Goal: Task Accomplishment & Management: Use online tool/utility

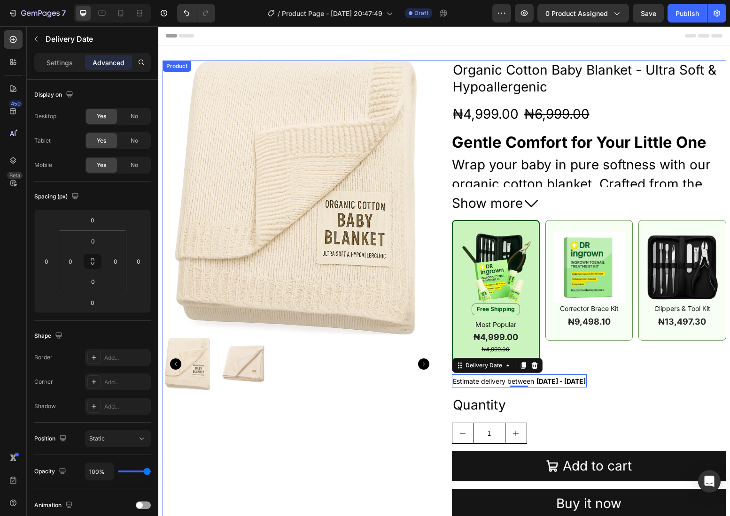
scroll to position [168, 0]
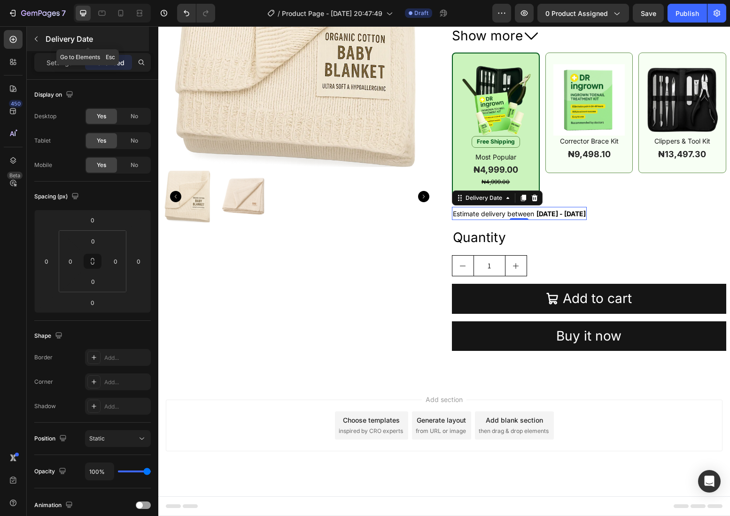
click at [64, 43] on p "Delivery Date" at bounding box center [96, 38] width 101 height 11
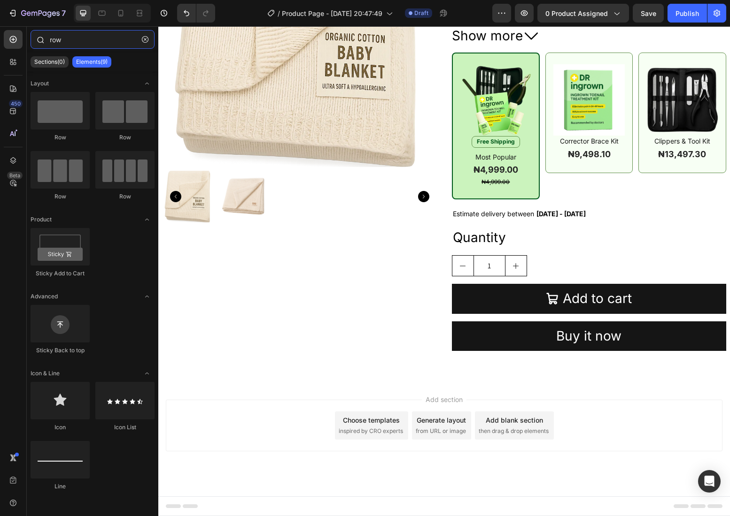
click at [65, 40] on input "row" at bounding box center [93, 39] width 124 height 19
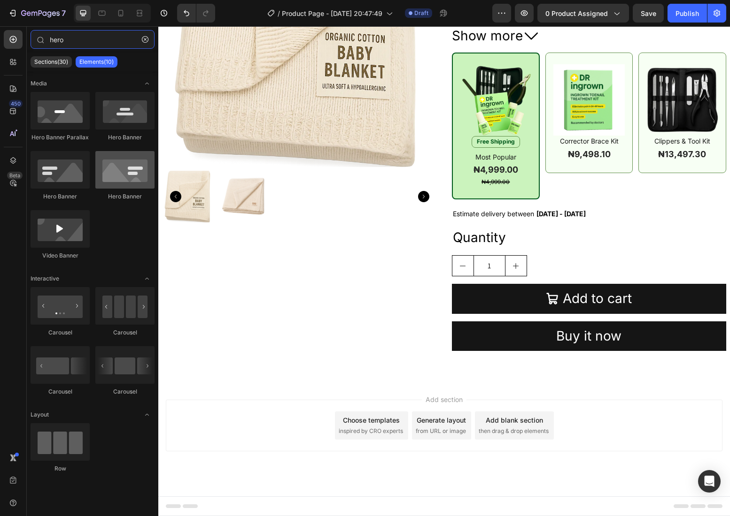
type input "hero"
drag, startPoint x: 118, startPoint y: 168, endPoint x: 126, endPoint y: 177, distance: 12.3
click at [126, 177] on div at bounding box center [124, 170] width 59 height 38
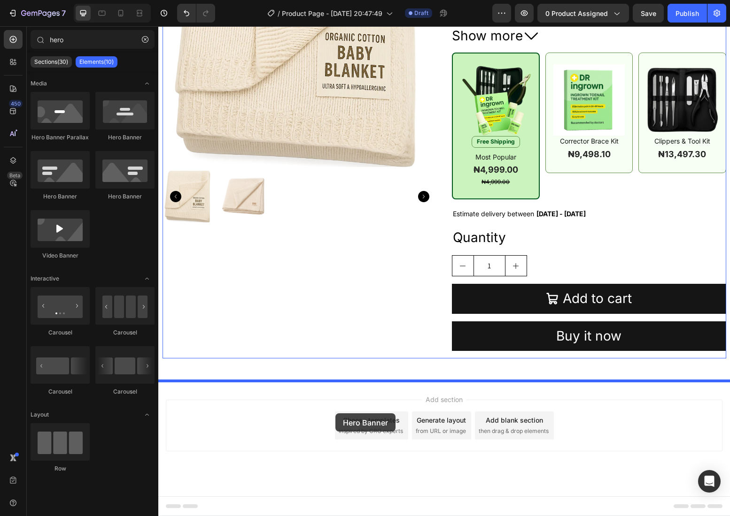
drag, startPoint x: 281, startPoint y: 198, endPoint x: 335, endPoint y: 414, distance: 222.7
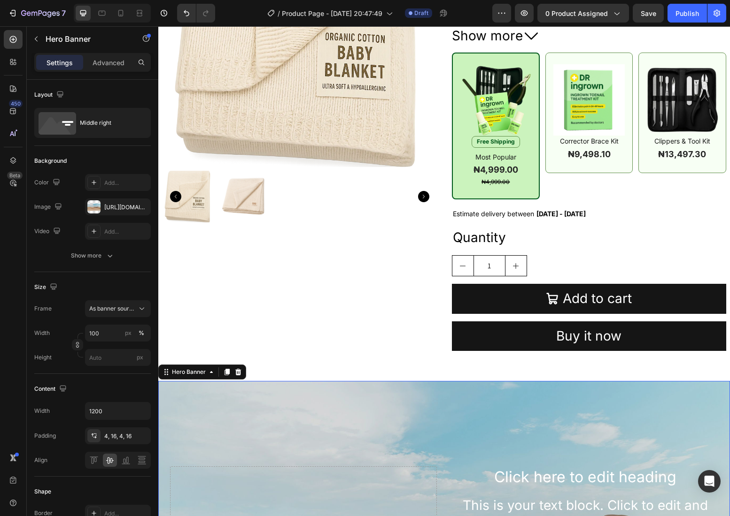
click at [110, 122] on div "Middle right" at bounding box center [108, 123] width 57 height 22
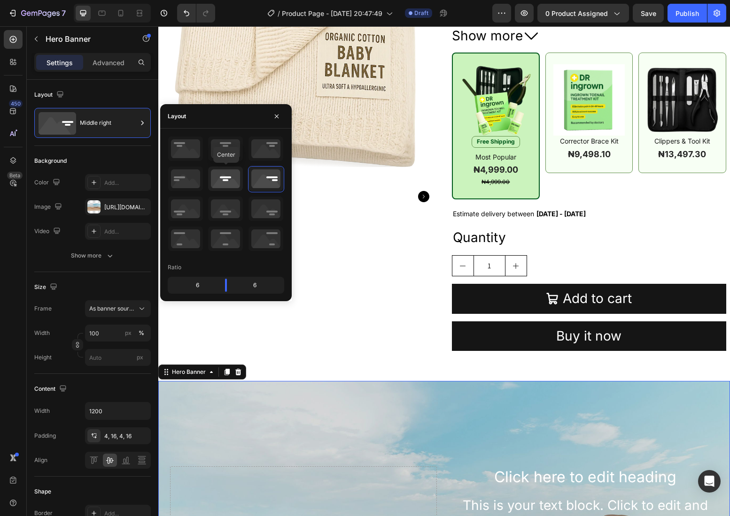
click at [223, 177] on icon at bounding box center [225, 179] width 35 height 24
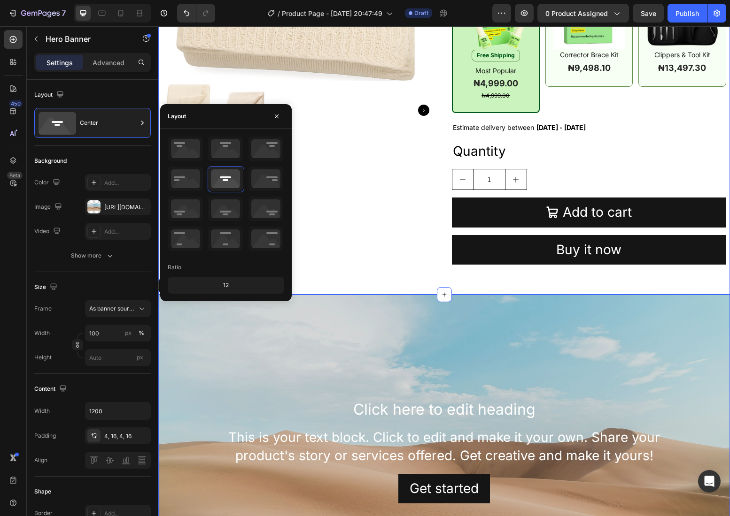
scroll to position [452, 0]
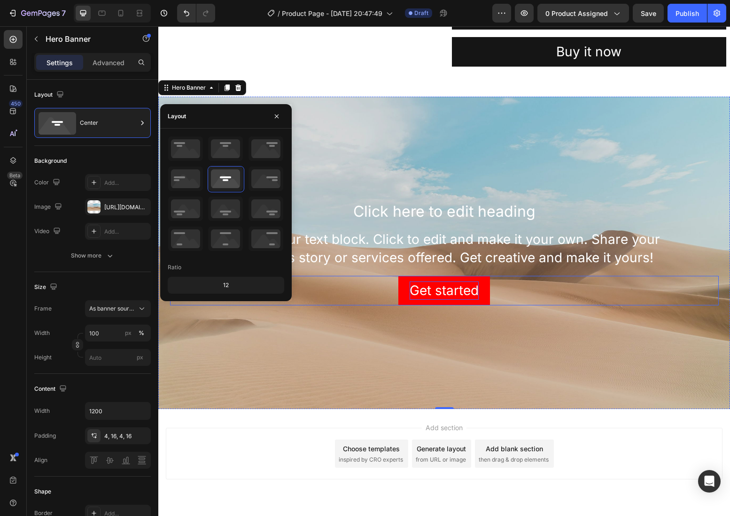
click at [418, 290] on div "Get started" at bounding box center [443, 291] width 69 height 18
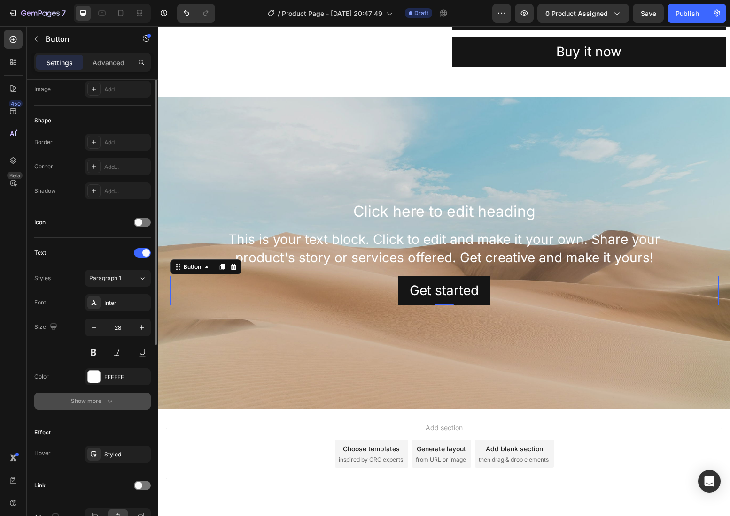
scroll to position [0, 0]
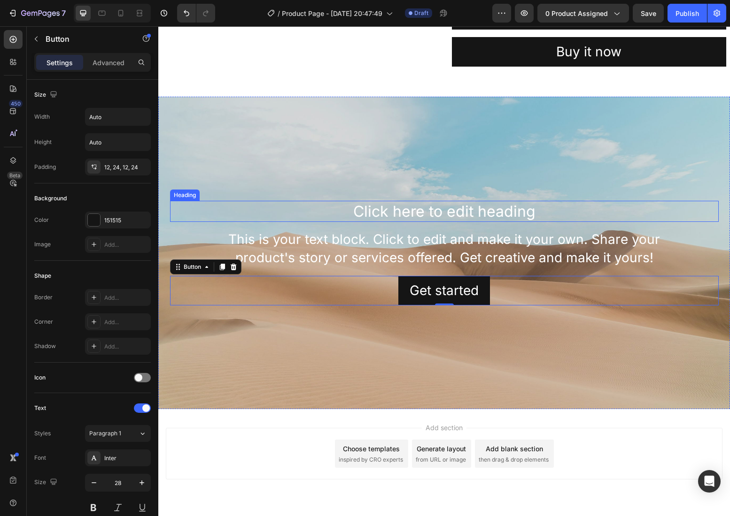
click at [392, 212] on h2 "Click here to edit heading" at bounding box center [444, 212] width 548 height 22
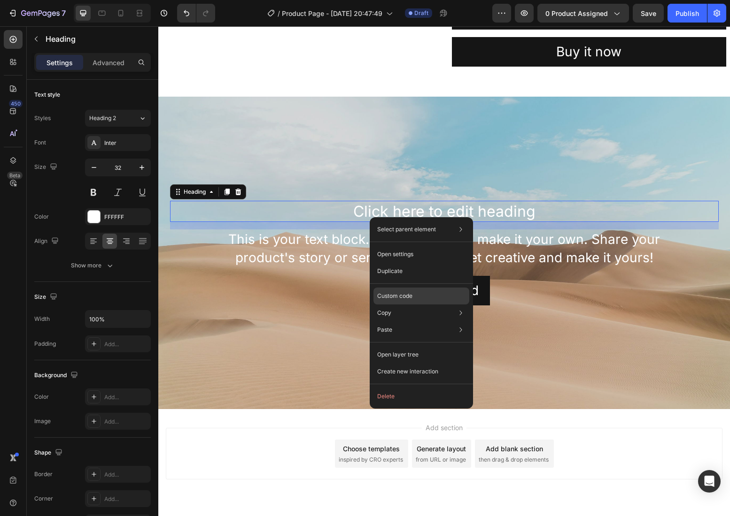
click at [403, 297] on p "Custom code" at bounding box center [394, 296] width 35 height 8
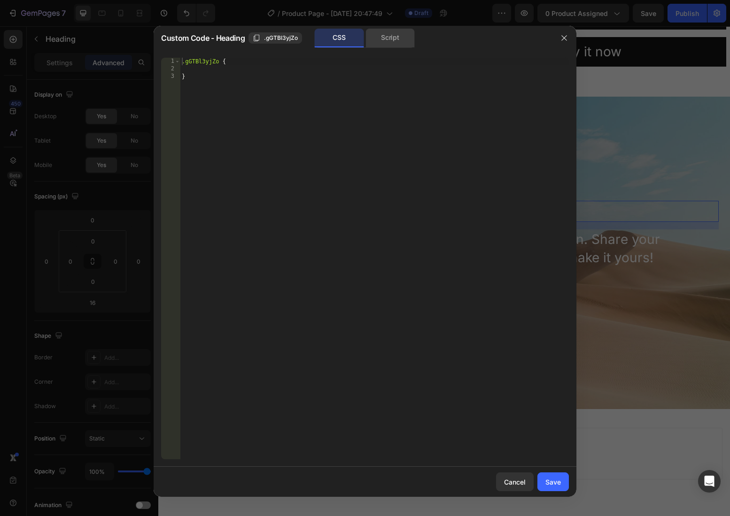
click at [385, 38] on div "Script" at bounding box center [389, 38] width 49 height 19
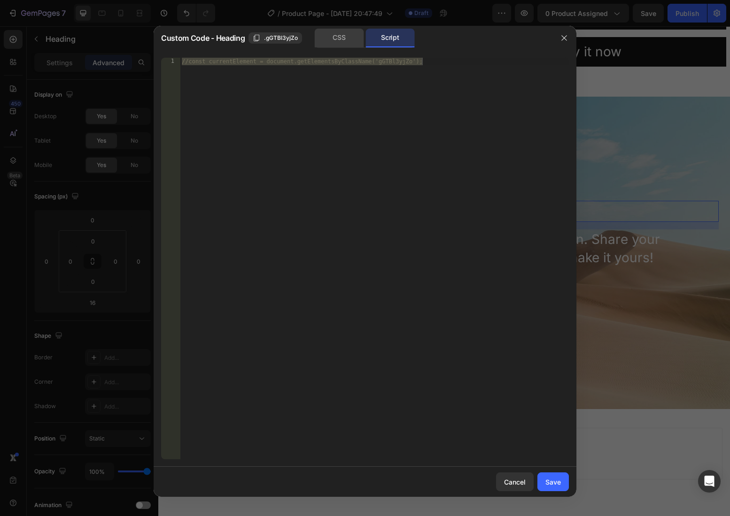
click at [345, 38] on div "CSS" at bounding box center [339, 38] width 49 height 19
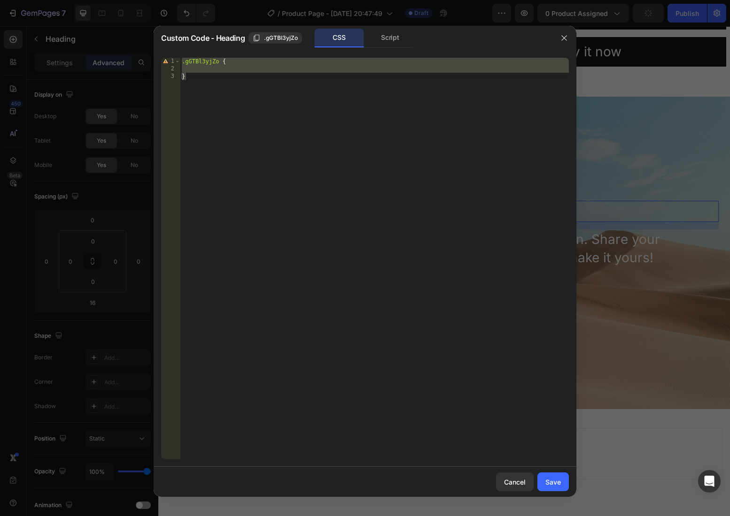
type textarea "}"
click at [216, 71] on div ".gGTBl3yjZo { }" at bounding box center [374, 266] width 389 height 417
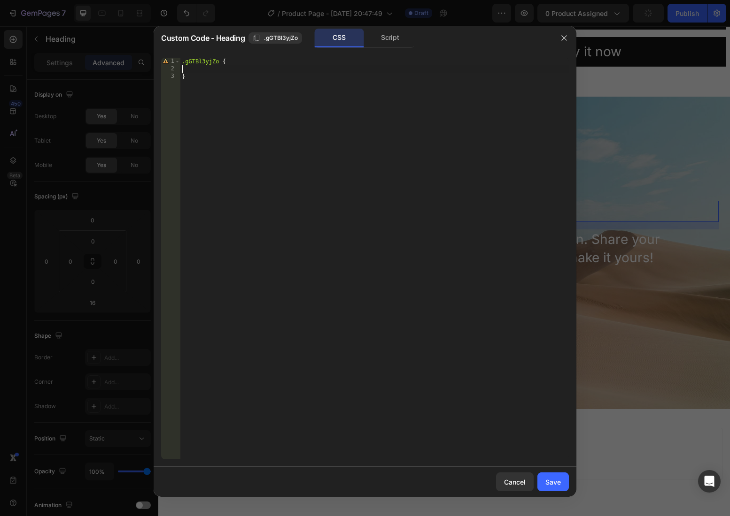
paste textarea "color: transparent; /* fallback */"
type textarea "color: transparent; /* fallback */"
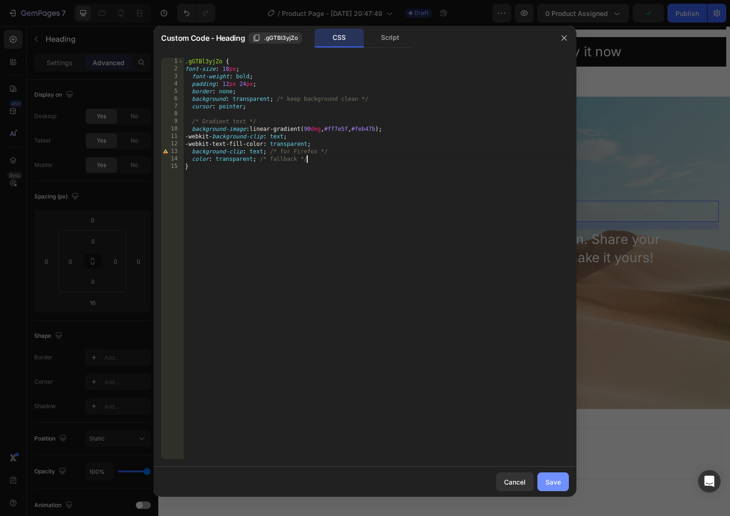
click at [560, 485] on div "Save" at bounding box center [552, 483] width 15 height 10
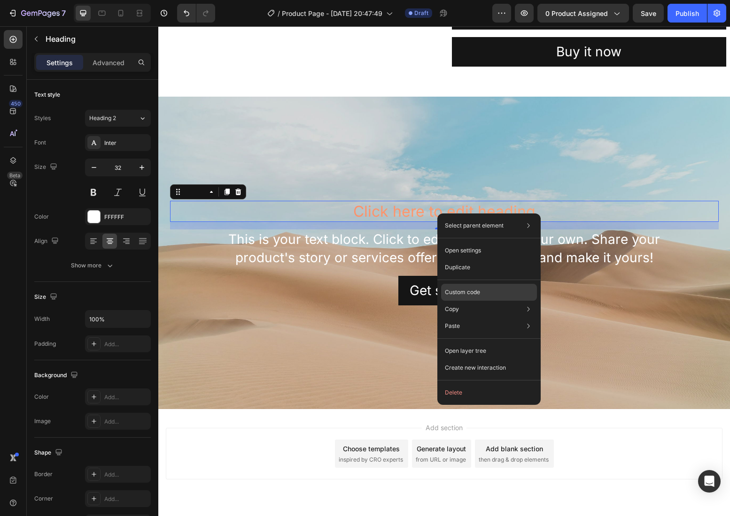
click at [464, 291] on p "Custom code" at bounding box center [462, 292] width 35 height 8
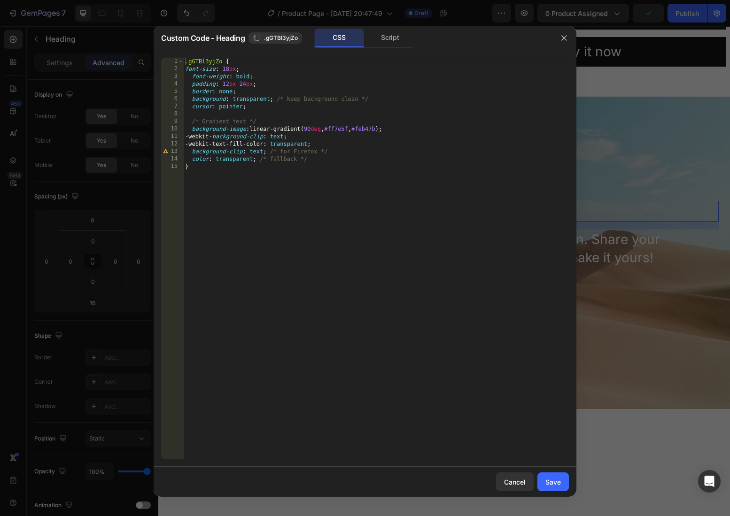
click at [235, 69] on div ".gGTBl3yjZo { font-size : 18 px ; font-weight : bold ; padding : 12 px 24 px ; …" at bounding box center [375, 266] width 385 height 417
click at [251, 76] on div ".gGTBl3yjZo { font-size : 18 px !important ; font-weight : bold ; padding : 12 …" at bounding box center [375, 266] width 385 height 417
click at [253, 84] on div ".gGTBl3yjZo { font-size : 18 px !important ; font-weight : bold !important ; pa…" at bounding box center [375, 266] width 385 height 417
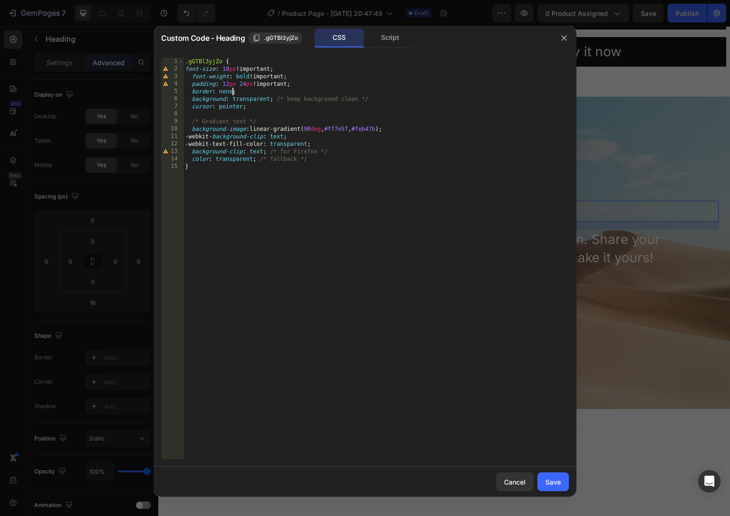
click at [233, 91] on div ".gGTBl3yjZo { font-size : 18 px !important ; font-weight : bold !important ; pa…" at bounding box center [375, 266] width 385 height 417
click at [270, 100] on div ".gGTBl3yjZo { font-size : 18 px !important ; font-weight : bold !important ; pa…" at bounding box center [375, 266] width 385 height 417
click at [243, 106] on div ".gGTBl3yjZo { font-size : 18 px !important ; font-weight : bold !important ; pa…" at bounding box center [375, 266] width 385 height 417
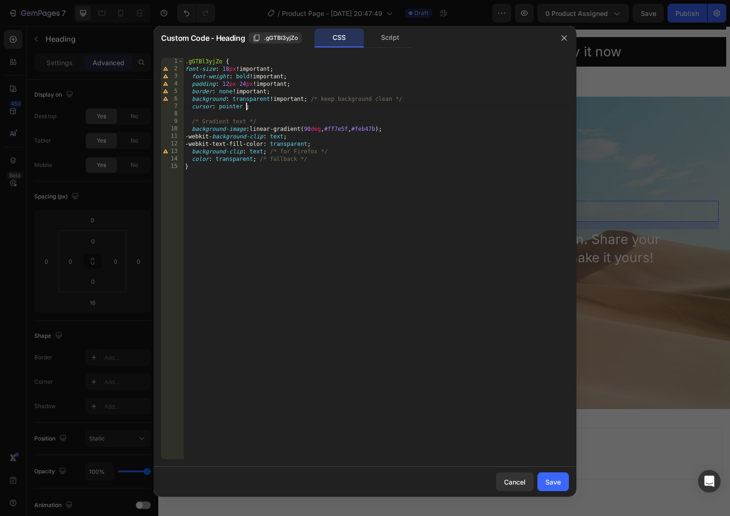
scroll to position [0, 5]
click at [387, 129] on div ".gGTBl3yjZo { font-size : 18 px !important ; font-weight : bold !important ; pa…" at bounding box center [375, 266] width 385 height 417
click at [289, 135] on div ".gGTBl3yjZo { font-size : 18 px !important ; font-weight : bold !important ; pa…" at bounding box center [375, 266] width 385 height 417
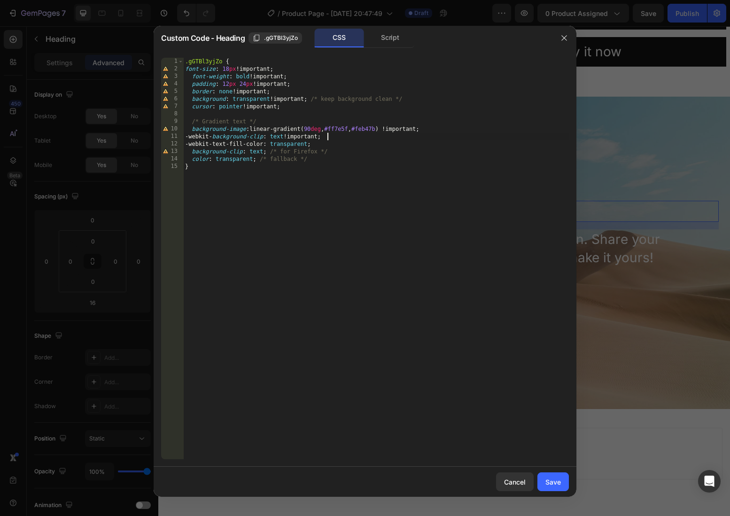
click at [314, 146] on div ".gGTBl3yjZo { font-size : 18 px !important ; font-weight : bold !important ; pa…" at bounding box center [375, 266] width 385 height 417
click at [262, 154] on div ".gGTBl3yjZo { font-size : 18 px !important ; font-weight : bold !important ; pa…" at bounding box center [375, 266] width 385 height 417
click at [263, 149] on div ".gGTBl3yjZo { font-size : 18 px !important ; font-weight : bold !important ; pa…" at bounding box center [375, 266] width 385 height 417
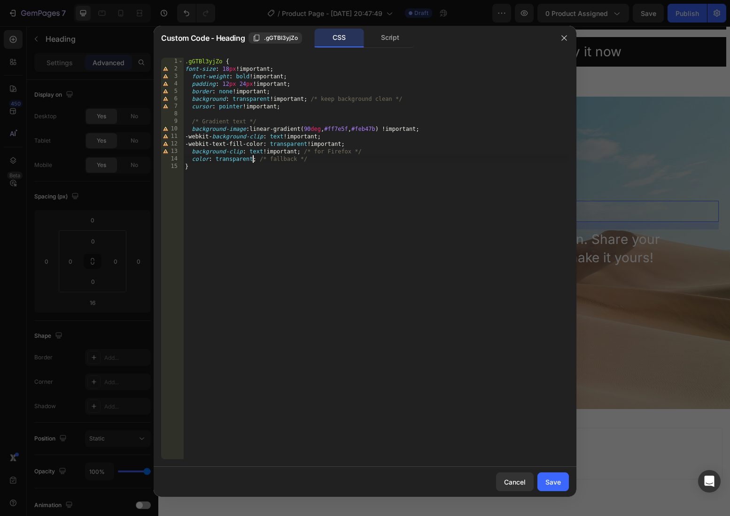
click at [252, 161] on div ".gGTBl3yjZo { font-size : 18 px !important ; font-weight : bold !important ; pa…" at bounding box center [375, 266] width 385 height 417
type textarea "color: transparent !; /* fallback */"
click at [560, 479] on div "Save" at bounding box center [552, 483] width 15 height 10
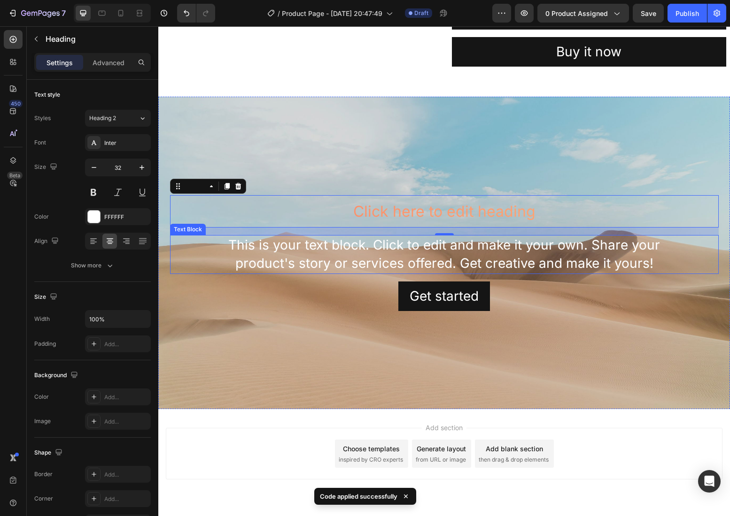
click at [516, 245] on div "This is your text block. Click to edit and make it your own. Share your product…" at bounding box center [444, 254] width 548 height 39
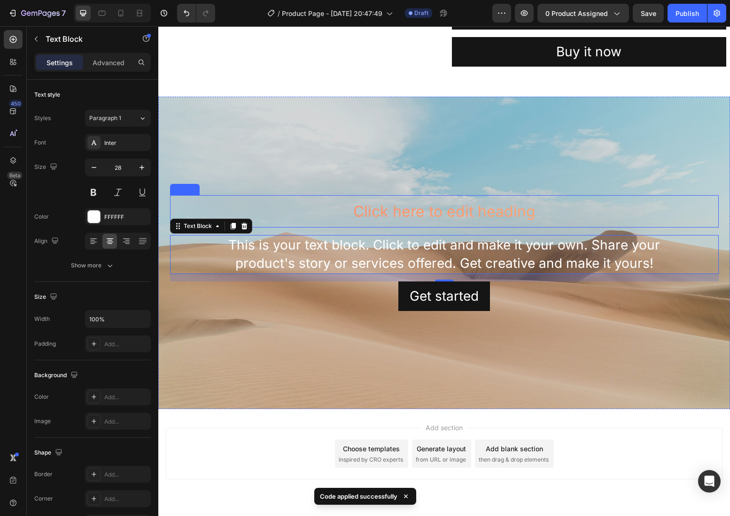
click at [509, 221] on h2 "Click here to edit heading" at bounding box center [444, 212] width 526 height 22
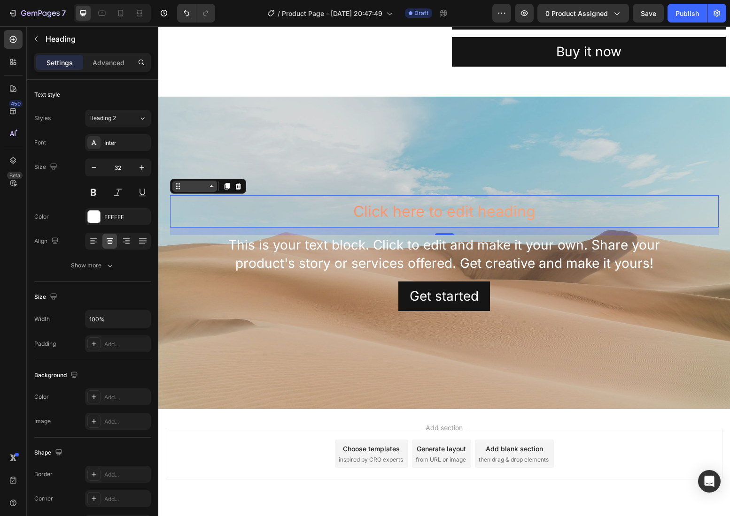
click at [183, 186] on div "Heading" at bounding box center [195, 186] width 26 height 8
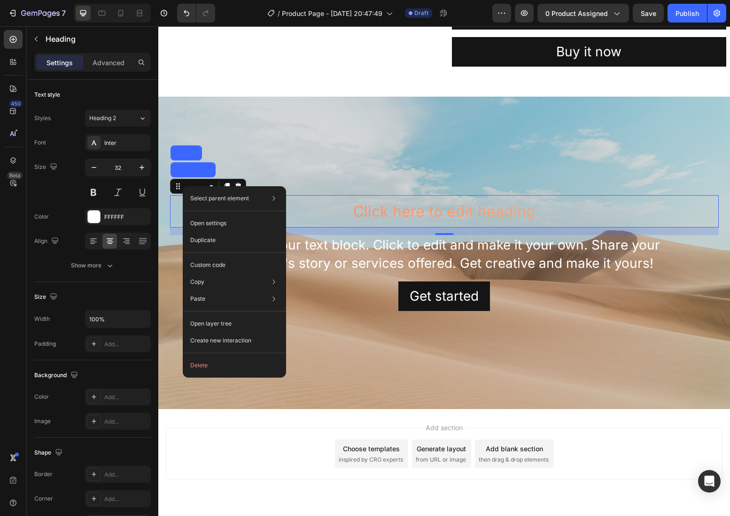
click at [443, 213] on h2 "Click here to edit heading" at bounding box center [444, 212] width 526 height 22
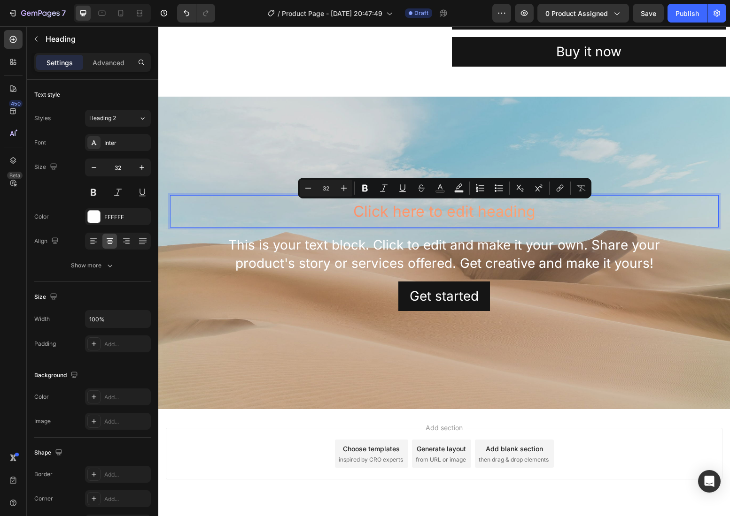
click at [408, 217] on p "Click here to edit heading" at bounding box center [444, 212] width 524 height 20
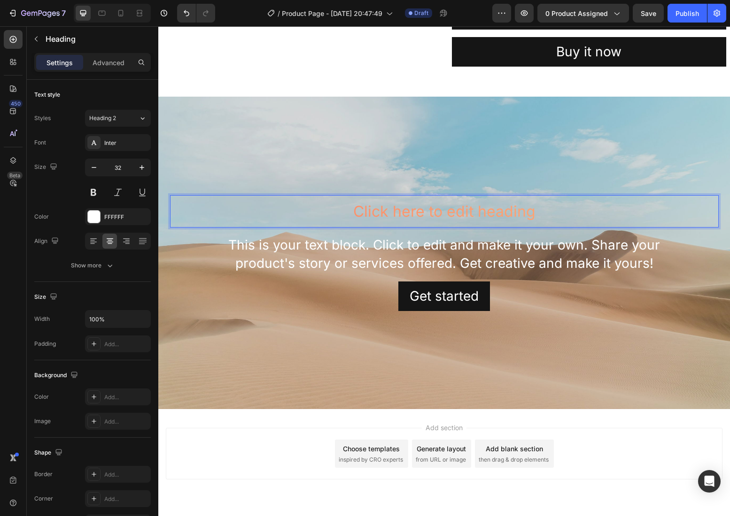
click at [263, 207] on p "Click here to edit heading" at bounding box center [444, 212] width 524 height 20
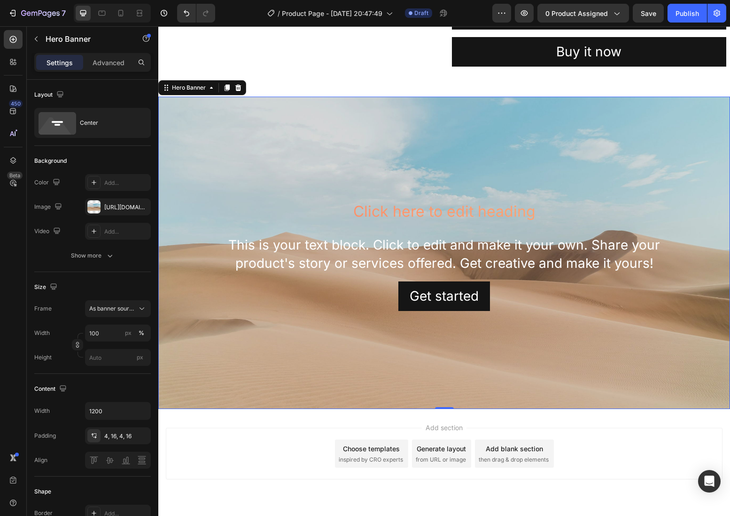
click at [293, 166] on div "Background Image" at bounding box center [443, 253] width 571 height 313
click at [432, 211] on p "Click here to edit heading" at bounding box center [444, 212] width 524 height 20
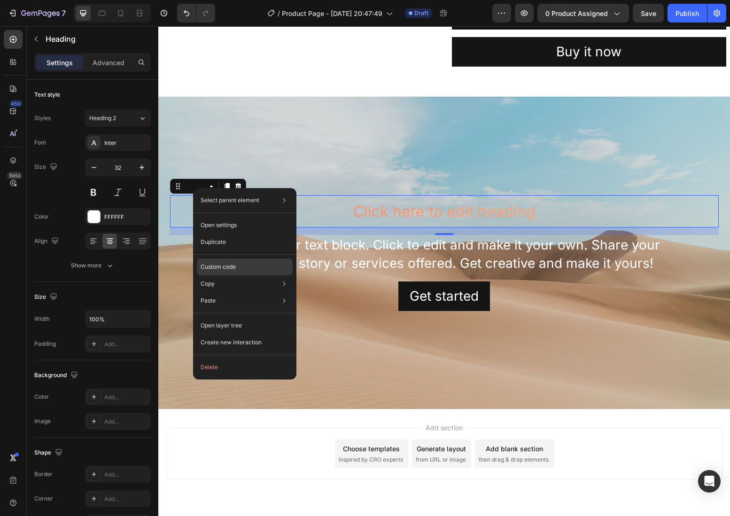
click at [228, 262] on div "Custom code" at bounding box center [245, 267] width 96 height 17
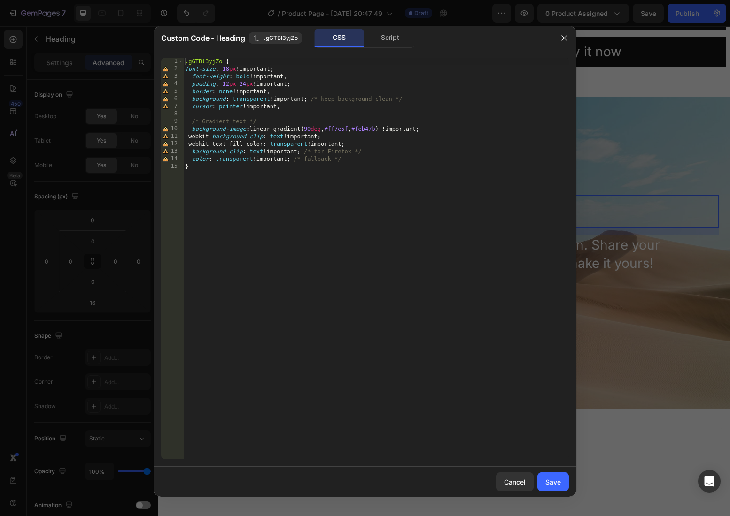
click at [298, 212] on div ".gGTBl3yjZo { font-size : 18 px !important ; font-weight : bold !important ; pa…" at bounding box center [375, 266] width 385 height 417
click at [350, 159] on div ".gGTBl3yjZo { font-size : 18 px !important ; font-weight : bold !important ; pa…" at bounding box center [375, 266] width 385 height 417
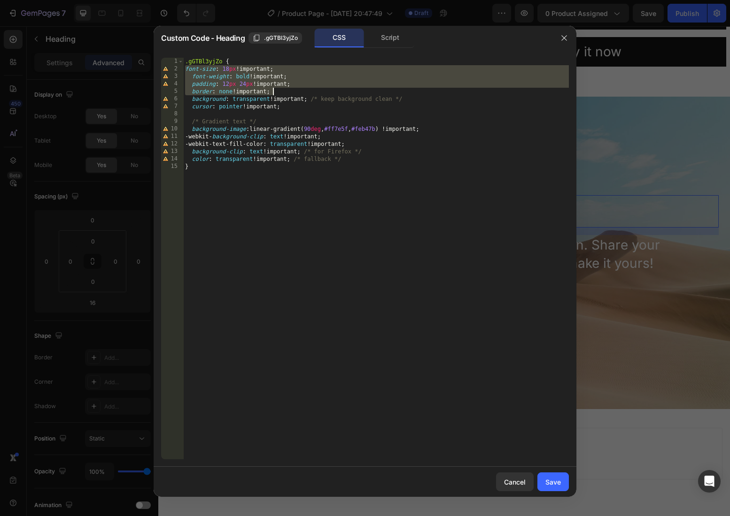
drag, startPoint x: 187, startPoint y: 68, endPoint x: 292, endPoint y: 91, distance: 107.7
click at [292, 91] on div ".gGTBl3yjZo { font-size : 18 px !important ; font-weight : bold !important ; pa…" at bounding box center [375, 266] width 385 height 417
type textarea "padding: 12px 24px !important; border: none !important;"
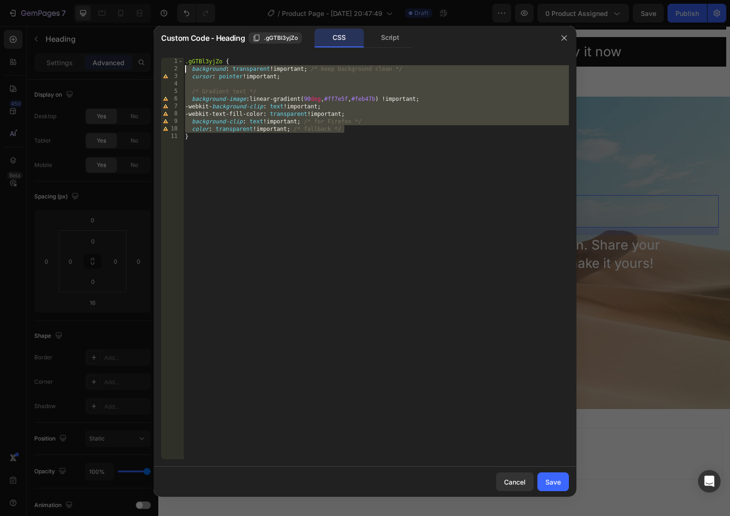
drag, startPoint x: 349, startPoint y: 131, endPoint x: 115, endPoint y: 68, distance: 242.7
click at [115, 68] on div "Custom Code - Heading .gGTBl3yjZo CSS Script .gGTBl3yjZo { 1 2 3 4 5 6 7 8 9 10…" at bounding box center [365, 258] width 730 height 516
type textarea "background: transparent !important; /* keep background clean */ cursor: pointer…"
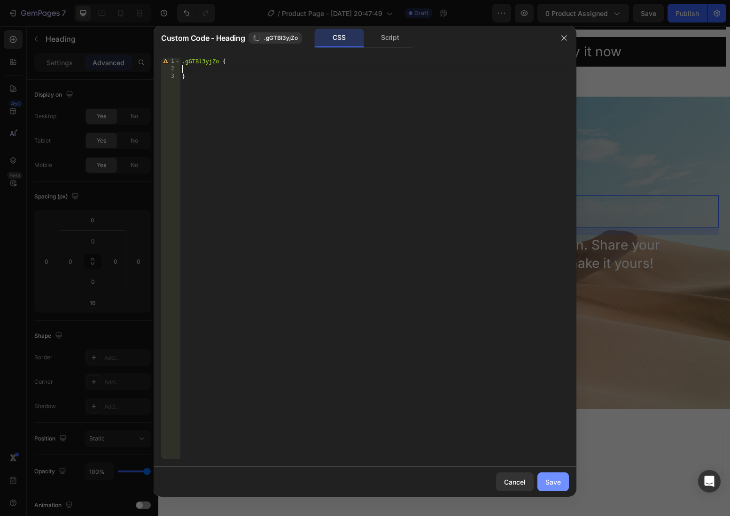
click at [552, 485] on div "Save" at bounding box center [552, 483] width 15 height 10
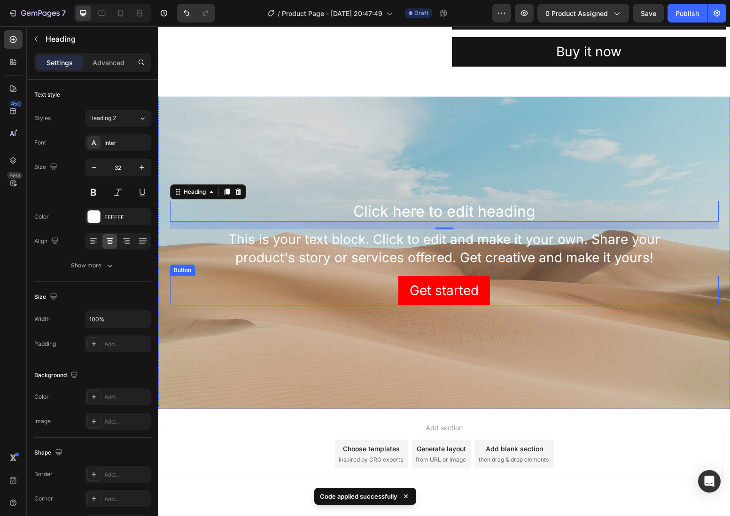
click at [403, 293] on button "Get started" at bounding box center [444, 291] width 92 height 30
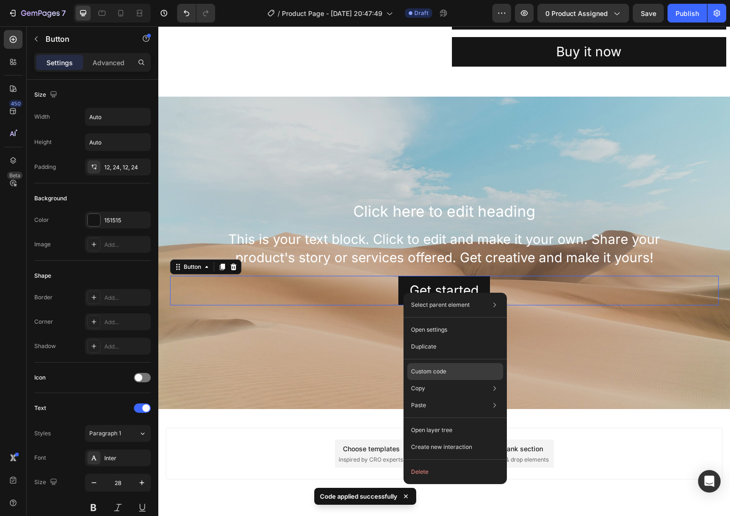
click at [434, 372] on p "Custom code" at bounding box center [428, 372] width 35 height 8
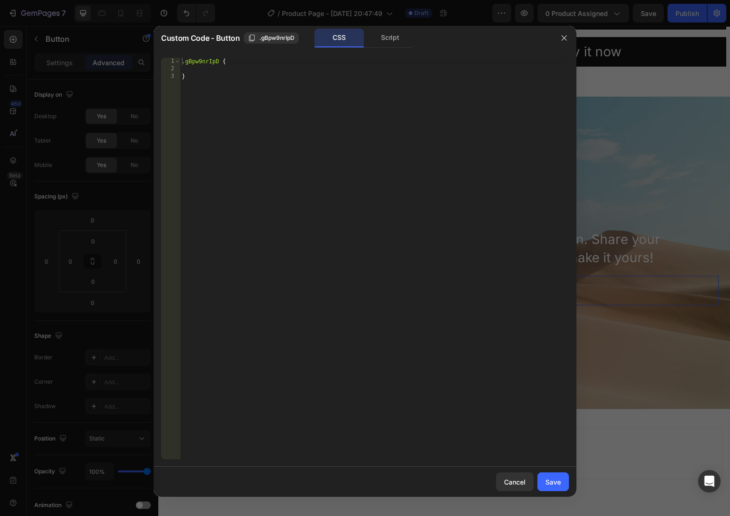
click at [200, 72] on div ".gBpw9nrIpD { }" at bounding box center [374, 266] width 389 height 417
paste textarea "color: transparent; /* fallback */"
type textarea "color: transparent; /* fallback */"
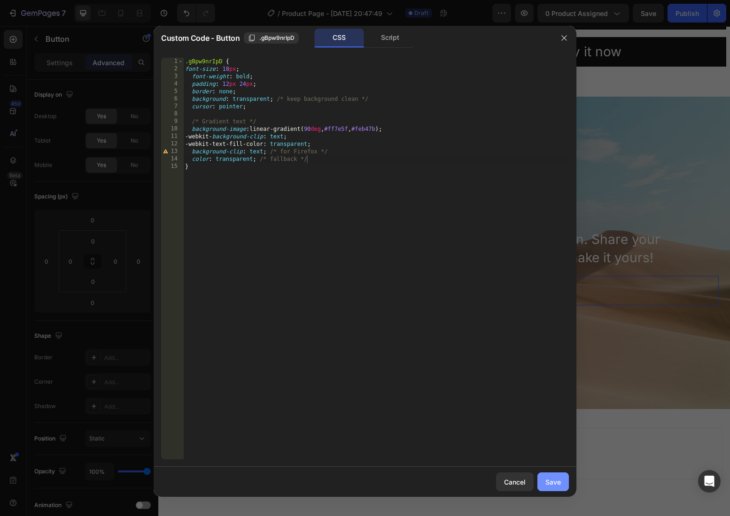
click at [555, 486] on div "Save" at bounding box center [552, 483] width 15 height 10
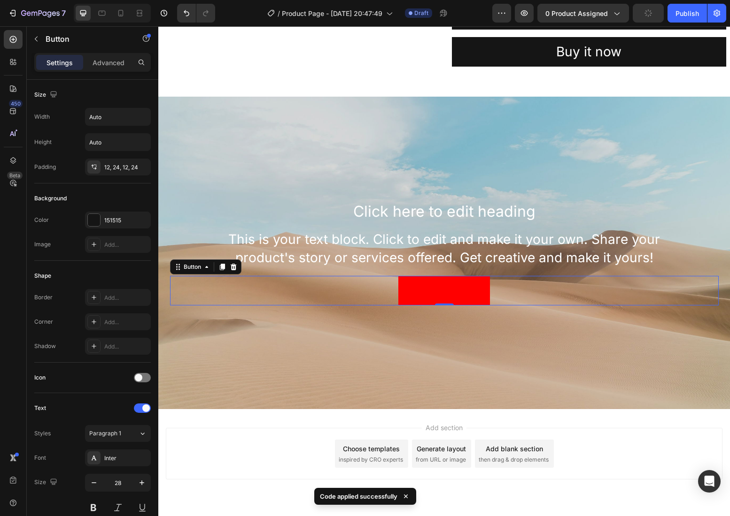
click at [485, 290] on button "Get started" at bounding box center [444, 291] width 92 height 30
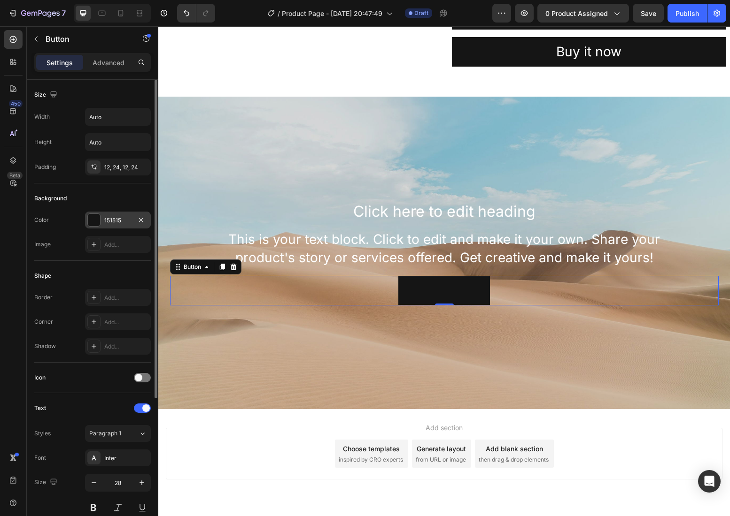
click at [110, 220] on div "151515" at bounding box center [117, 220] width 27 height 8
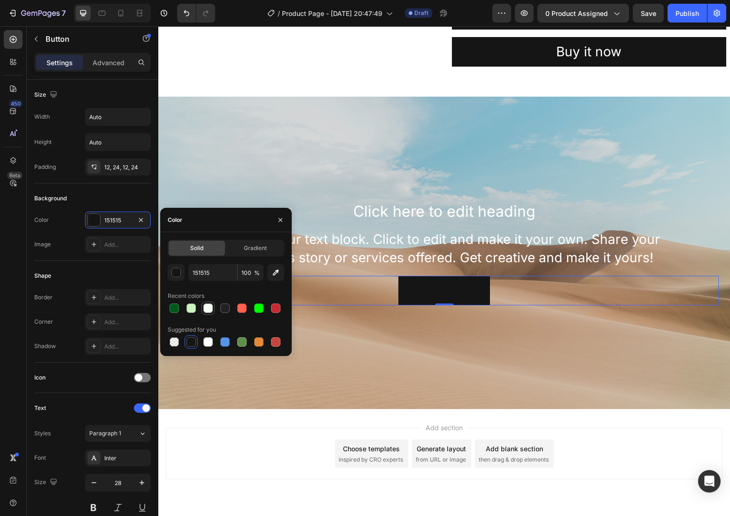
click at [208, 305] on div at bounding box center [207, 308] width 9 height 9
click at [224, 304] on div at bounding box center [224, 308] width 9 height 9
click at [242, 306] on div at bounding box center [241, 308] width 9 height 9
click at [258, 307] on div at bounding box center [258, 308] width 9 height 9
click at [283, 309] on div at bounding box center [226, 308] width 116 height 13
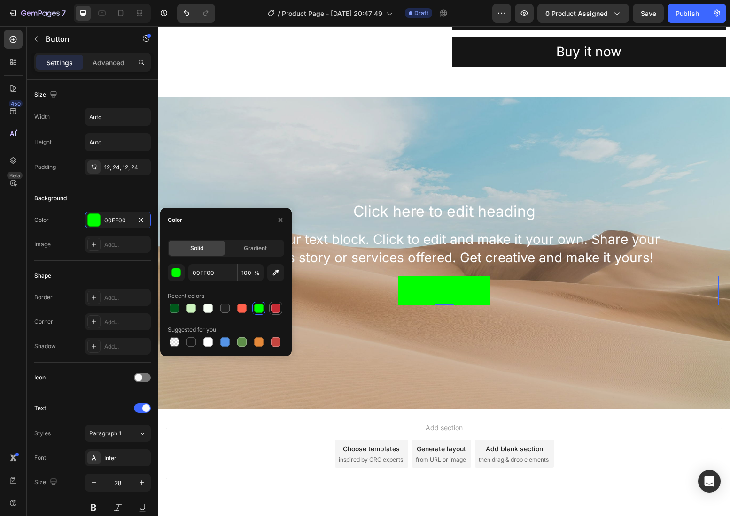
click at [279, 309] on div at bounding box center [275, 308] width 9 height 9
click at [170, 307] on div at bounding box center [174, 308] width 9 height 9
click at [175, 342] on div at bounding box center [174, 342] width 9 height 9
type input "000000"
type input "0"
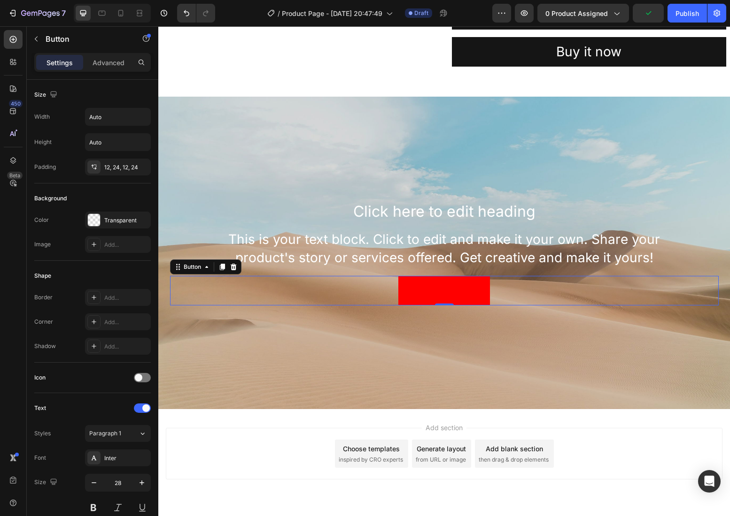
click at [408, 291] on button "Get started" at bounding box center [444, 291] width 92 height 30
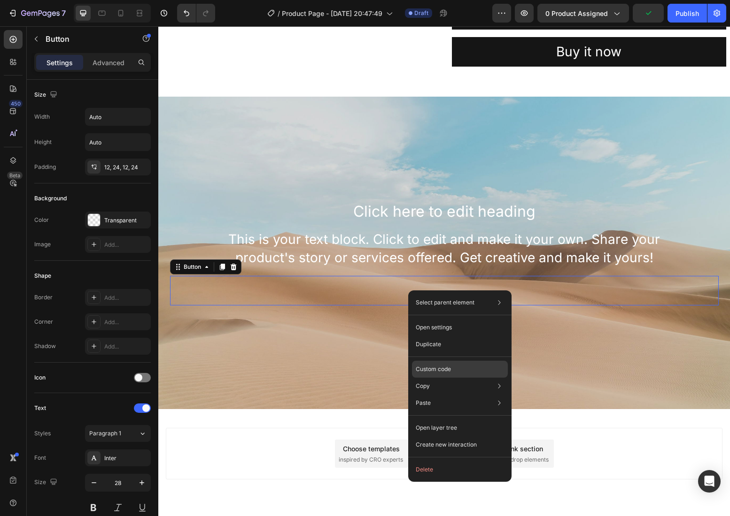
click at [438, 367] on p "Custom code" at bounding box center [433, 369] width 35 height 8
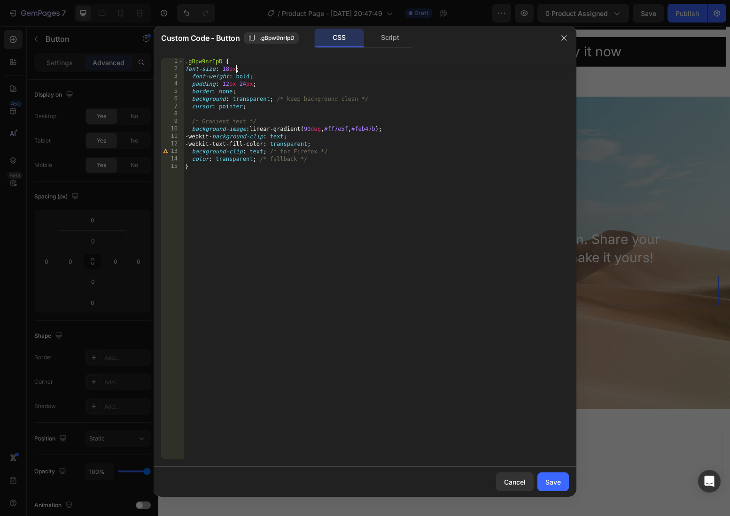
click at [236, 69] on div ".gBpw9nrIpD { font-size : 18 px ; font-weight : bold ; padding : 12 px 24 px ; …" at bounding box center [375, 266] width 385 height 417
click at [251, 77] on div ".gBpw9nrIpD { font-size : 18 px !important ; font-weight : bold ; padding : 12 …" at bounding box center [375, 266] width 385 height 417
click at [253, 86] on div ".gBpw9nrIpD { font-size : 18 px !important ; font-weight : bold !important ; pa…" at bounding box center [375, 266] width 385 height 417
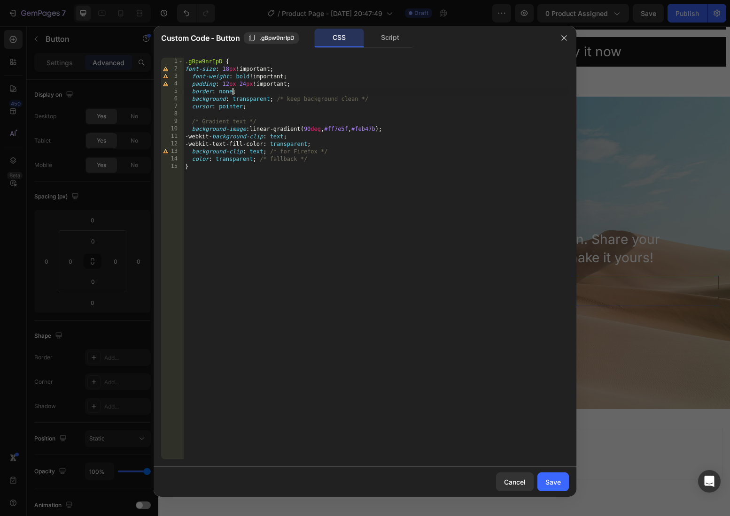
click at [232, 93] on div ".gBpw9nrIpD { font-size : 18 px !important ; font-weight : bold !important ; pa…" at bounding box center [375, 266] width 385 height 417
drag, startPoint x: 269, startPoint y: 100, endPoint x: 269, endPoint y: 91, distance: 8.9
click at [269, 100] on div ".gBpw9nrIpD { font-size : 18 px !important ; font-weight : bold !important ; pa…" at bounding box center [375, 266] width 385 height 417
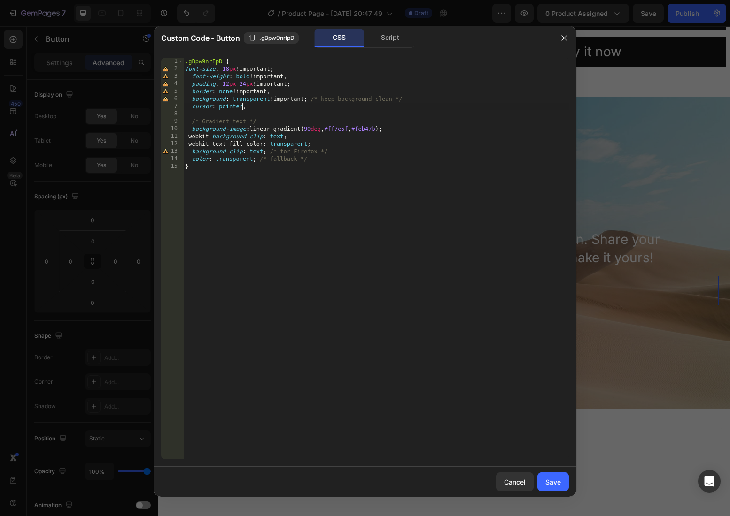
click at [242, 106] on div ".gBpw9nrIpD { font-size : 18 px !important ; font-weight : bold !important ; pa…" at bounding box center [375, 266] width 385 height 417
click at [386, 130] on div ".gBpw9nrIpD { font-size : 18 px !important ; font-weight : bold !important ; pa…" at bounding box center [375, 266] width 385 height 417
click at [291, 139] on div ".gBpw9nrIpD { font-size : 18 px !important ; font-weight : bold !important ; pa…" at bounding box center [375, 266] width 385 height 417
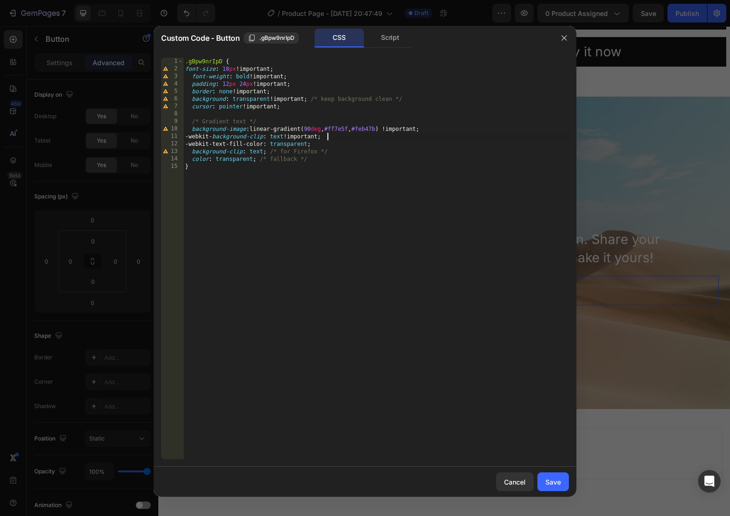
scroll to position [0, 9]
click at [314, 145] on div ".gBpw9nrIpD { font-size : 18 px !important ; font-weight : bold !important ; pa…" at bounding box center [375, 266] width 385 height 417
click at [262, 149] on div ".gBpw9nrIpD { font-size : 18 px !important ; font-weight : bold !important ; pa…" at bounding box center [375, 266] width 385 height 417
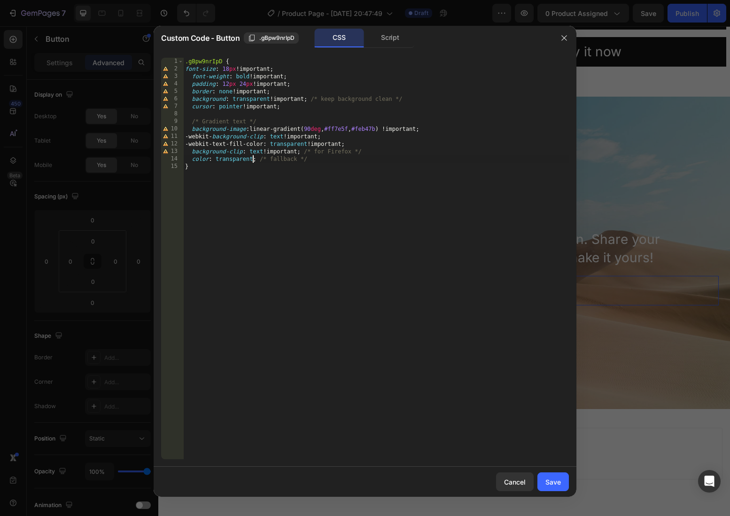
click at [251, 160] on div ".gBpw9nrIpD { font-size : 18 px !important ; font-weight : bold !important ; pa…" at bounding box center [375, 266] width 385 height 417
type textarea "color: transparent !; /* fallback */"
click at [555, 481] on div "Save" at bounding box center [552, 483] width 15 height 10
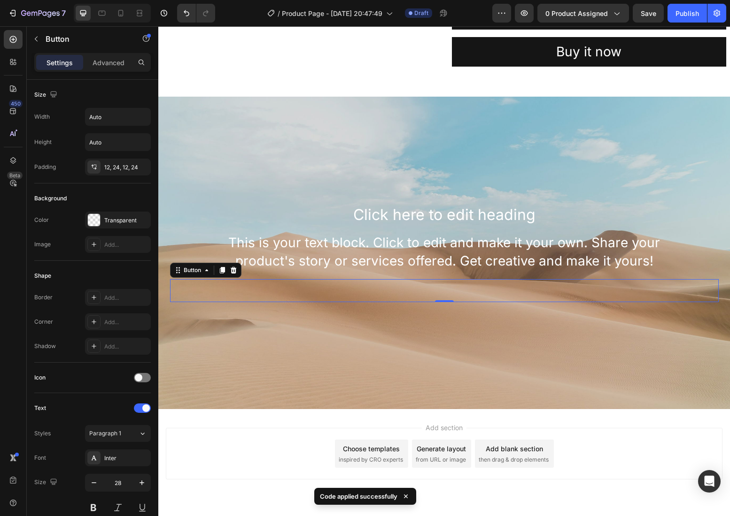
click at [408, 293] on div "Get started Button 0" at bounding box center [444, 290] width 548 height 23
click at [445, 346] on div "Background Image" at bounding box center [443, 253] width 571 height 313
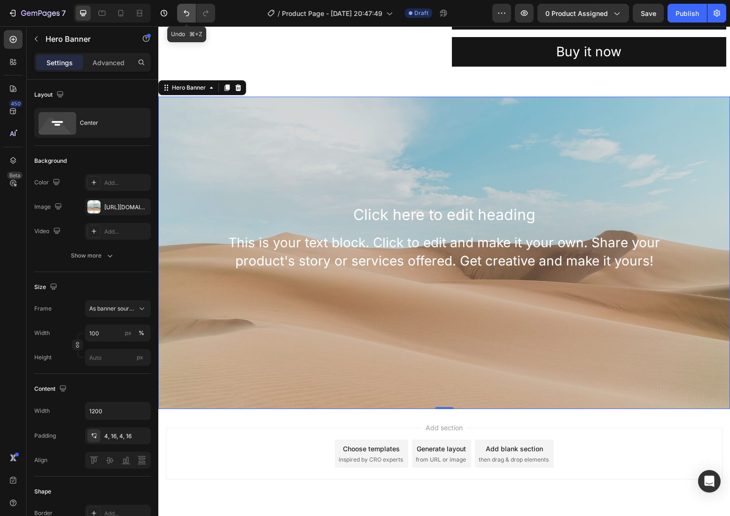
click at [183, 15] on icon "Undo/Redo" at bounding box center [186, 12] width 9 height 9
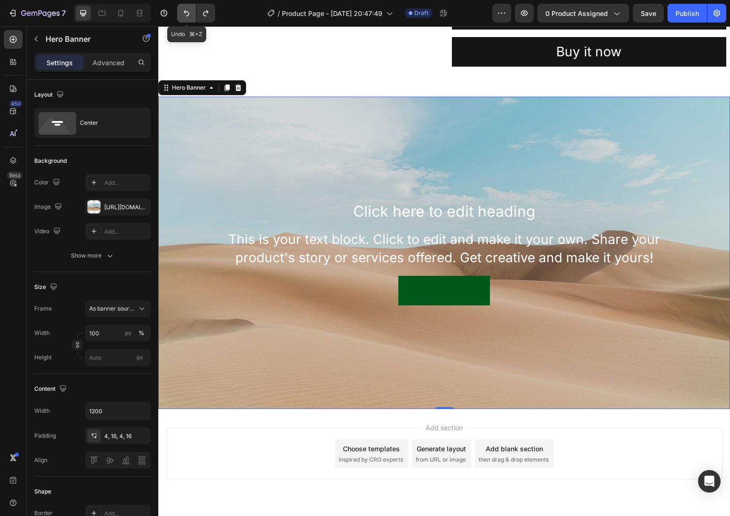
click at [183, 15] on icon "Undo/Redo" at bounding box center [186, 12] width 9 height 9
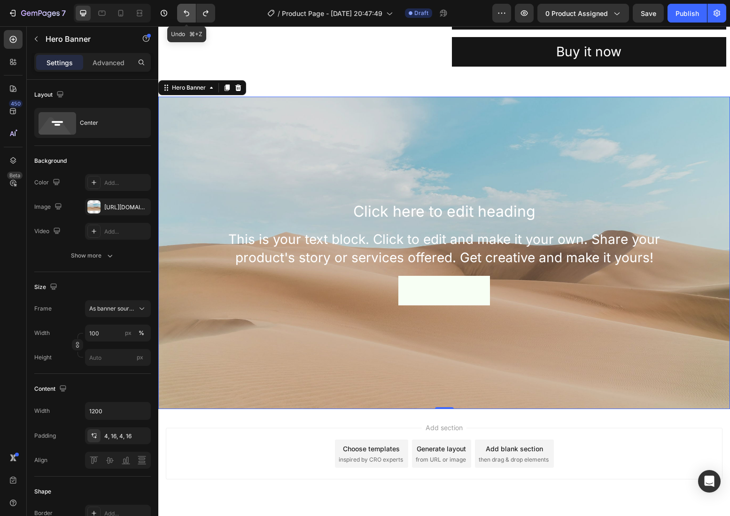
click at [183, 15] on icon "Undo/Redo" at bounding box center [186, 12] width 9 height 9
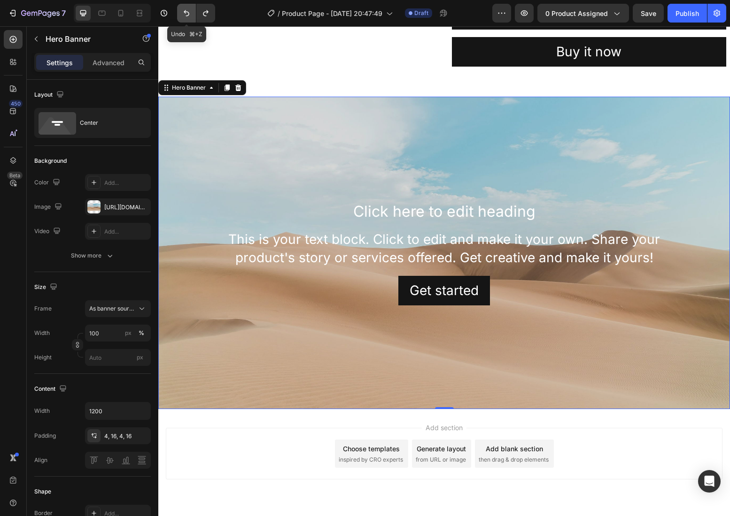
click at [183, 15] on icon "Undo/Redo" at bounding box center [186, 12] width 9 height 9
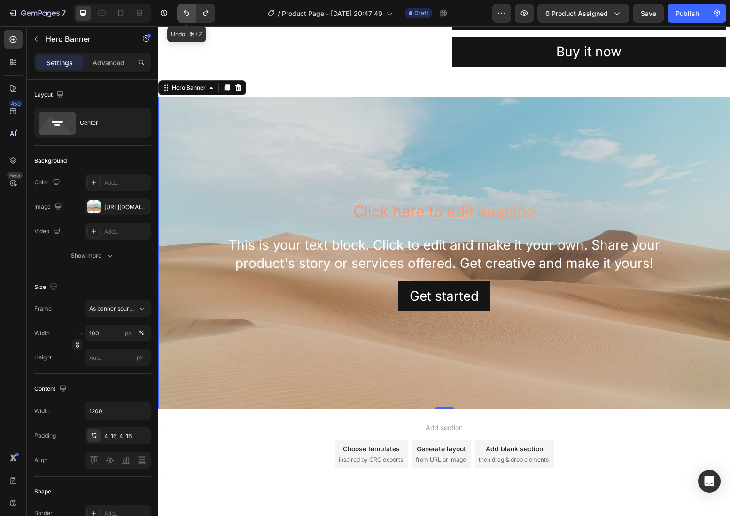
click at [183, 15] on icon "Undo/Redo" at bounding box center [186, 12] width 9 height 9
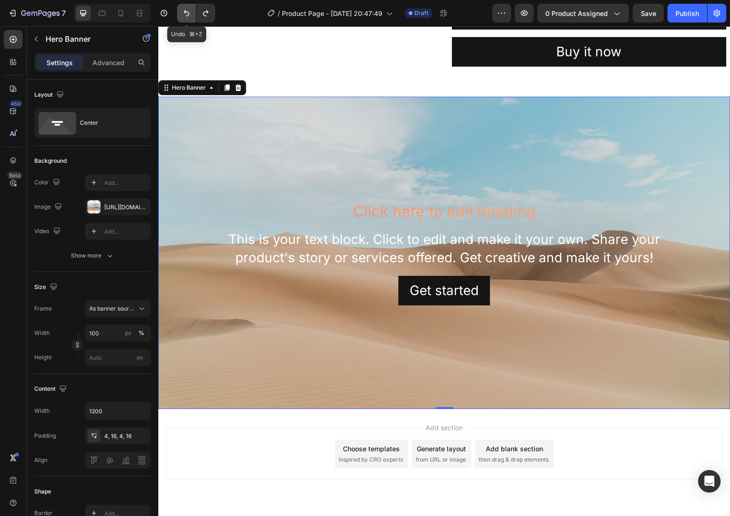
click at [183, 15] on icon "Undo/Redo" at bounding box center [186, 12] width 9 height 9
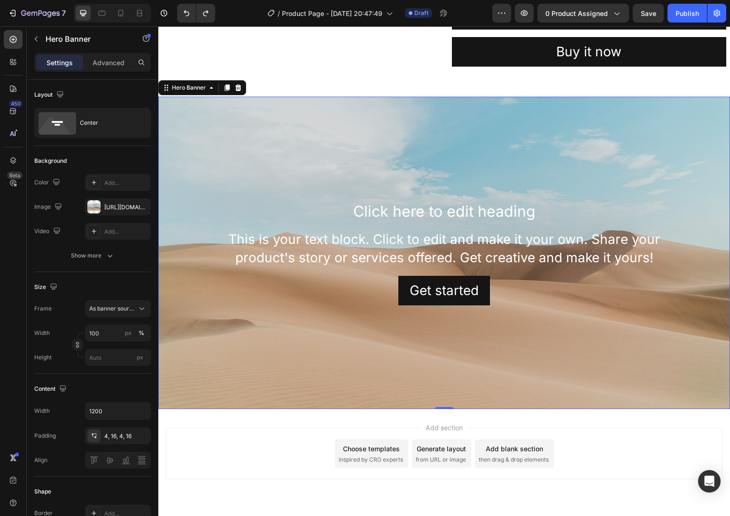
click at [276, 185] on div "Background Image" at bounding box center [443, 253] width 571 height 313
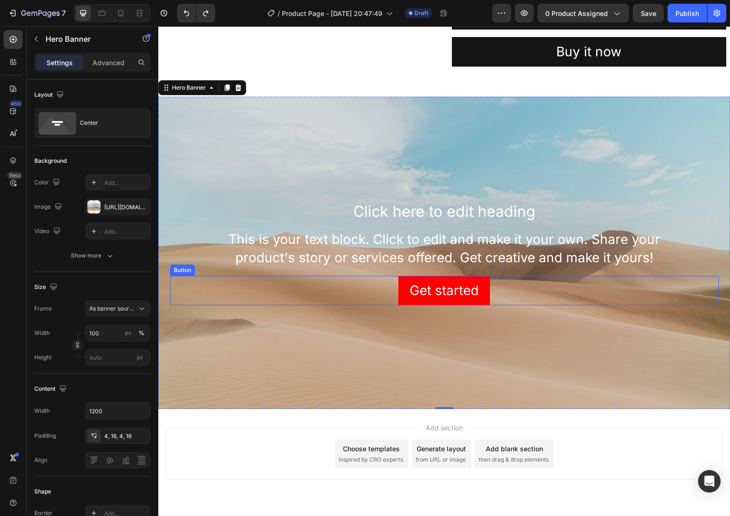
click at [486, 300] on button "Get started" at bounding box center [444, 291] width 92 height 30
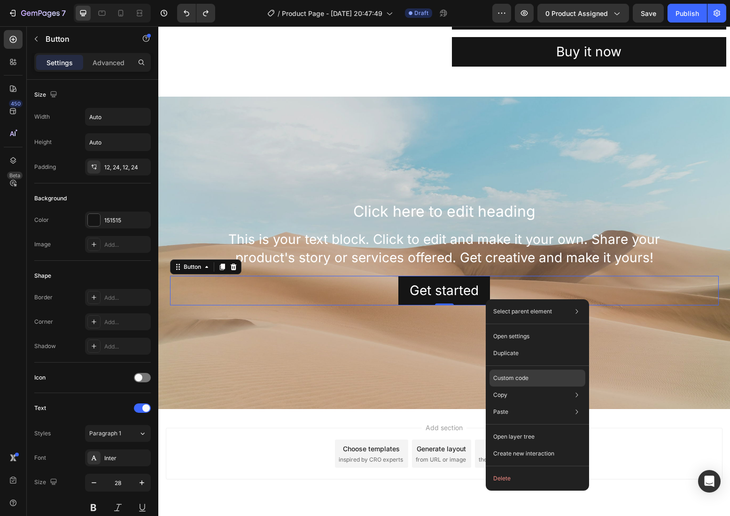
click at [519, 370] on div "Custom code" at bounding box center [537, 378] width 96 height 17
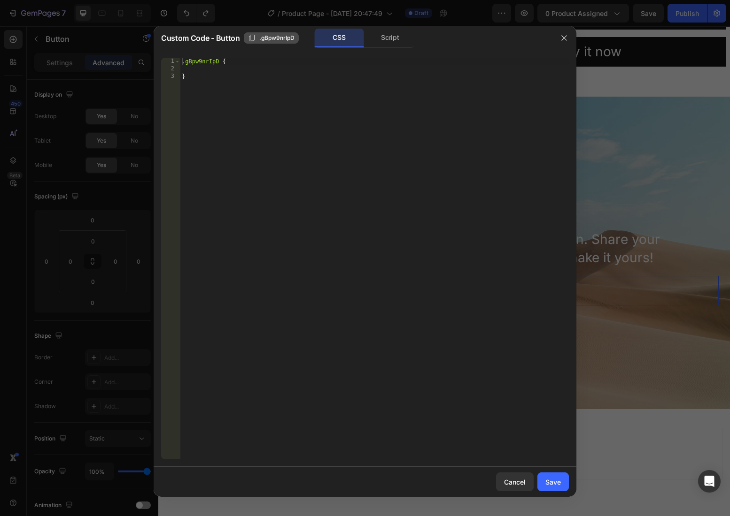
click at [264, 39] on span ".gBpw9nrIpD" at bounding box center [276, 38] width 35 height 8
click at [275, 70] on div ".gBpw9nrIpD { }" at bounding box center [374, 266] width 389 height 417
click at [521, 481] on div "Cancel" at bounding box center [515, 483] width 22 height 10
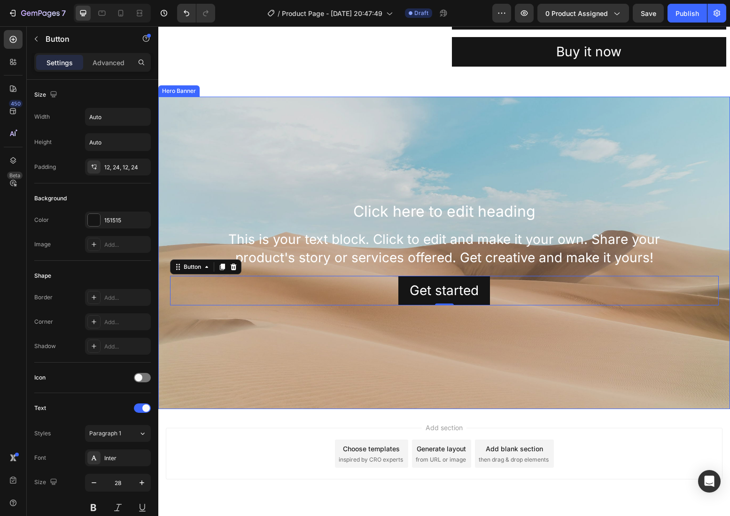
click at [202, 106] on div "Background Image" at bounding box center [443, 253] width 571 height 313
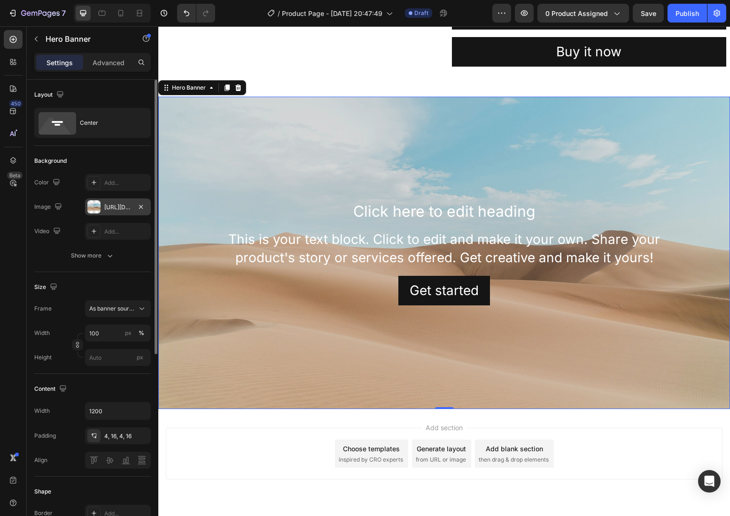
click at [121, 206] on div "[URL][DOMAIN_NAME]" at bounding box center [117, 207] width 27 height 8
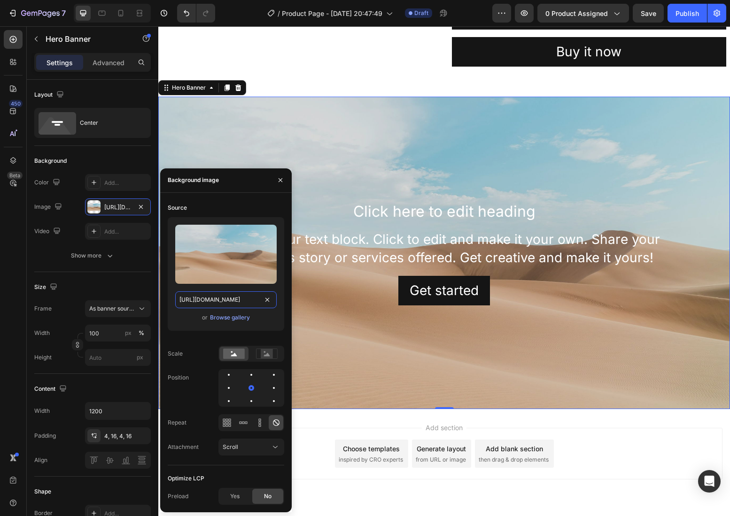
click at [238, 305] on input "[URL][DOMAIN_NAME]" at bounding box center [225, 300] width 101 height 17
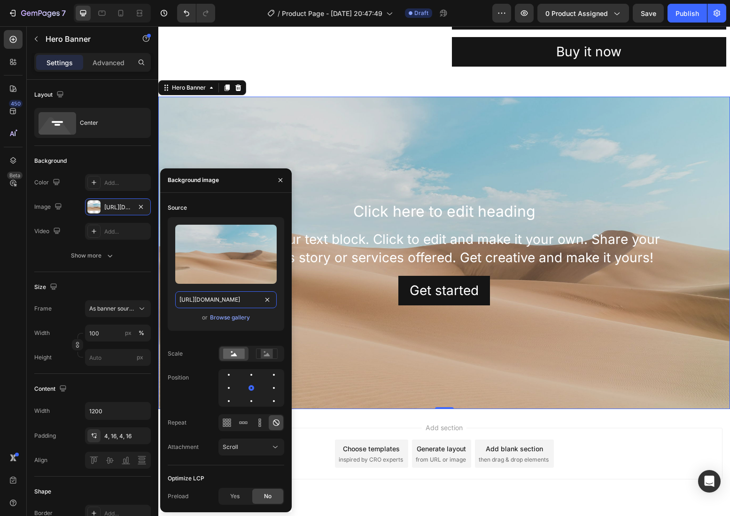
click at [238, 305] on input "[URL][DOMAIN_NAME]" at bounding box center [225, 300] width 101 height 17
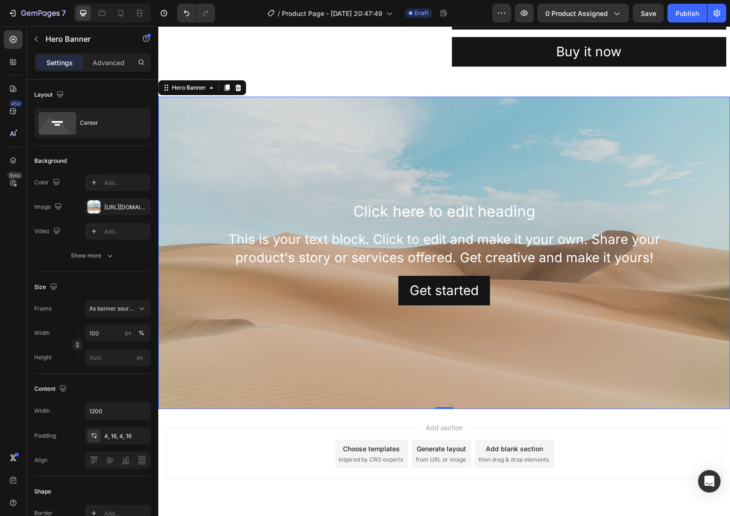
click at [523, 333] on div "Background Image" at bounding box center [443, 253] width 571 height 313
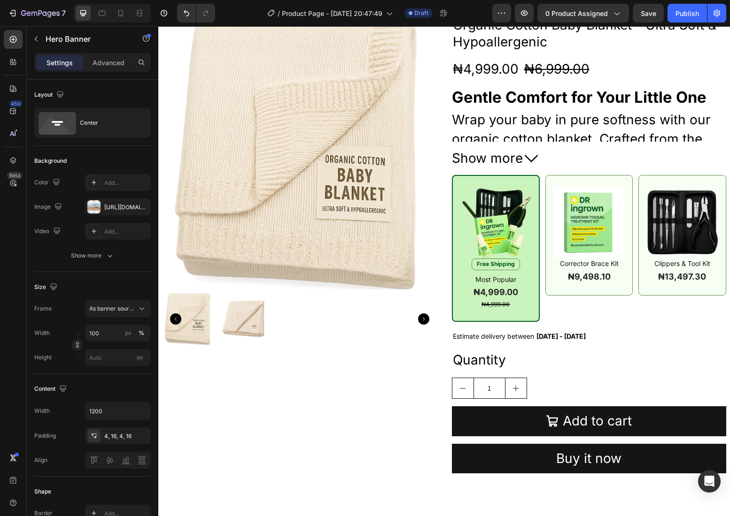
scroll to position [0, 0]
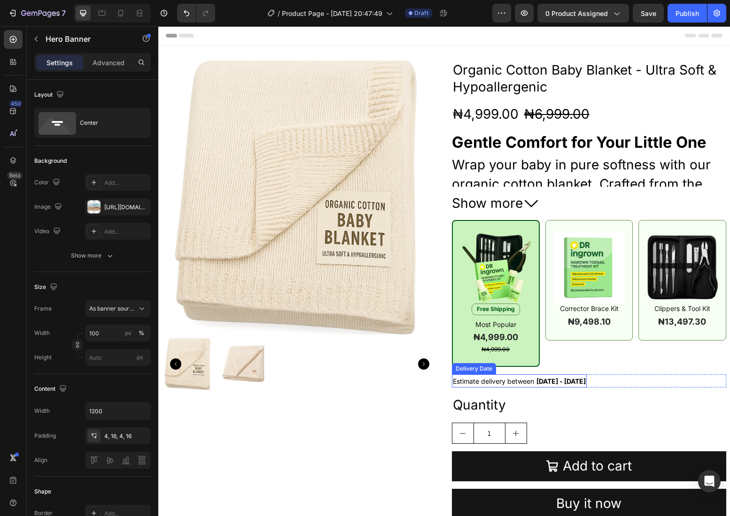
click at [488, 384] on span "Estimate delivery between" at bounding box center [493, 382] width 81 height 8
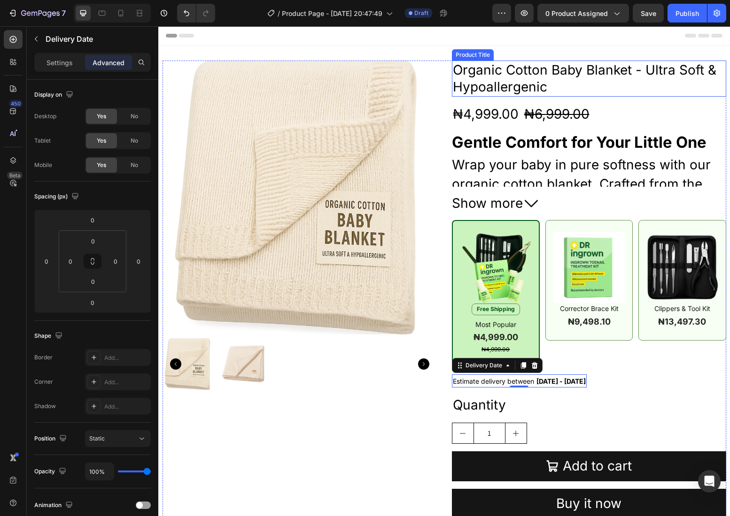
click at [498, 83] on h2 "Organic Cotton Baby Blanket - Ultra Soft & Hypoallergenic" at bounding box center [589, 79] width 274 height 36
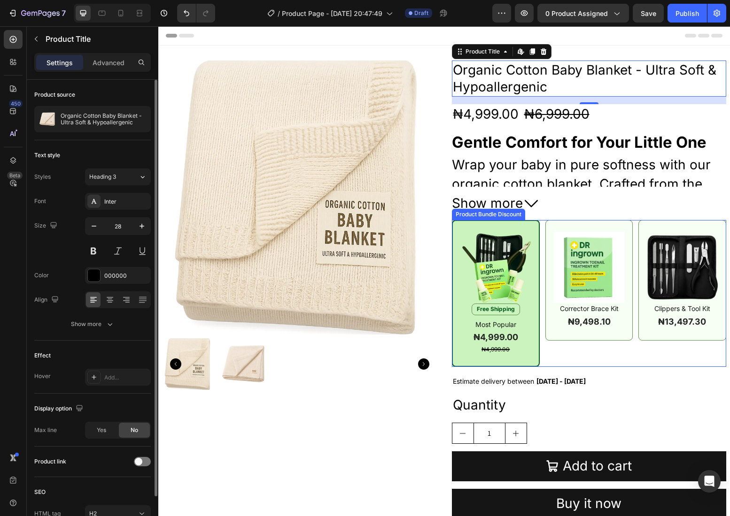
scroll to position [480, 0]
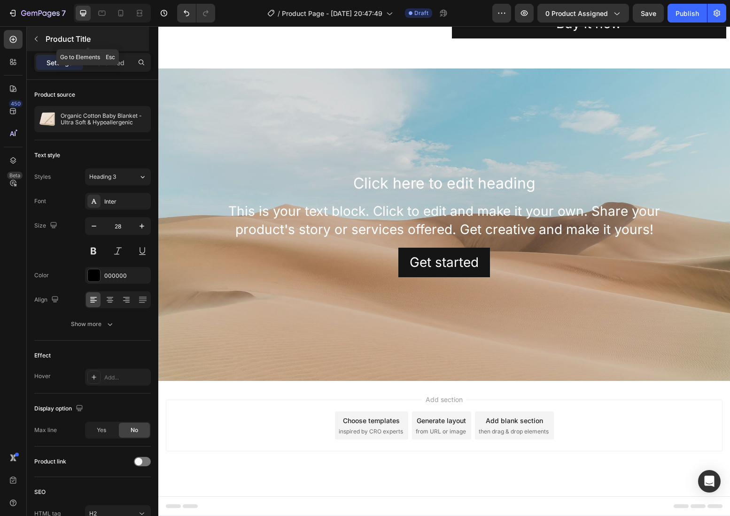
click at [51, 42] on p "Product Title" at bounding box center [96, 38] width 101 height 11
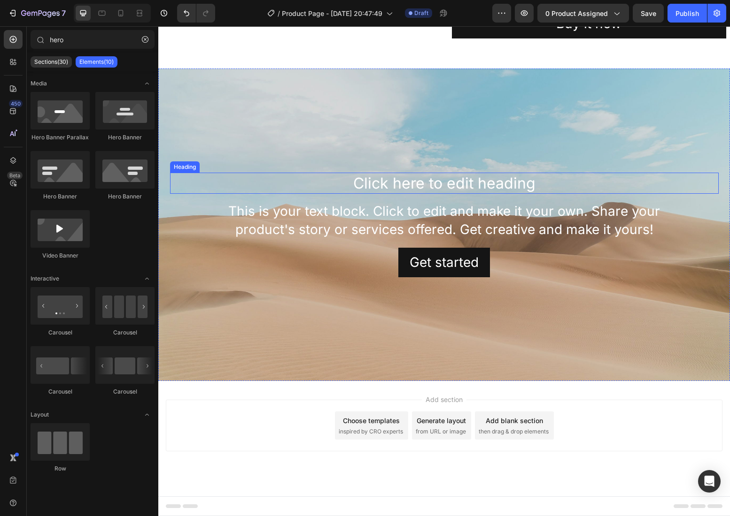
click at [427, 178] on h2 "Click here to edit heading" at bounding box center [444, 184] width 548 height 22
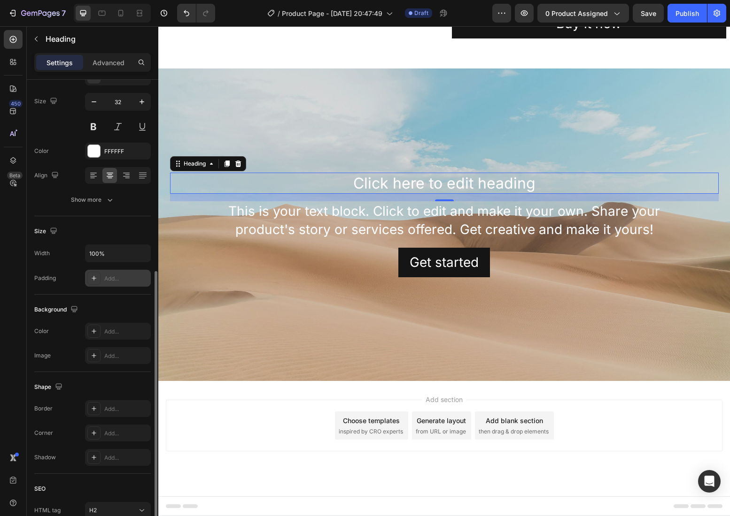
scroll to position [146, 0]
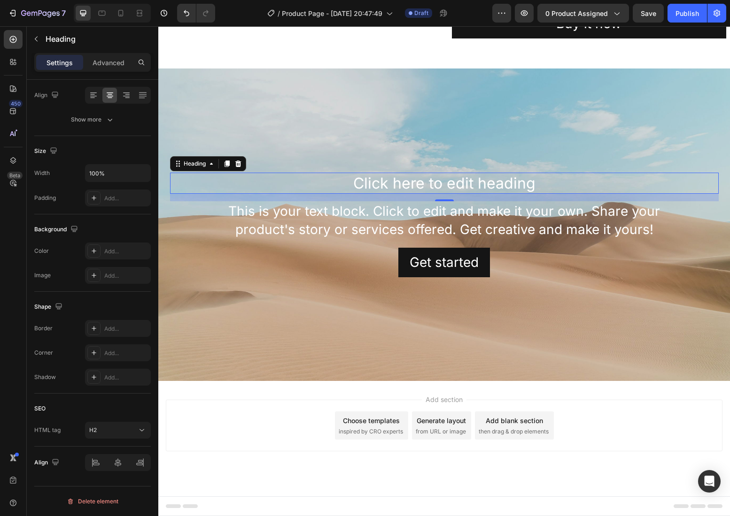
click at [393, 184] on div "Click here to edit heading Heading 16 This is your text block. Click to edit an…" at bounding box center [443, 225] width 571 height 313
click at [393, 184] on div "Background Image" at bounding box center [443, 225] width 571 height 313
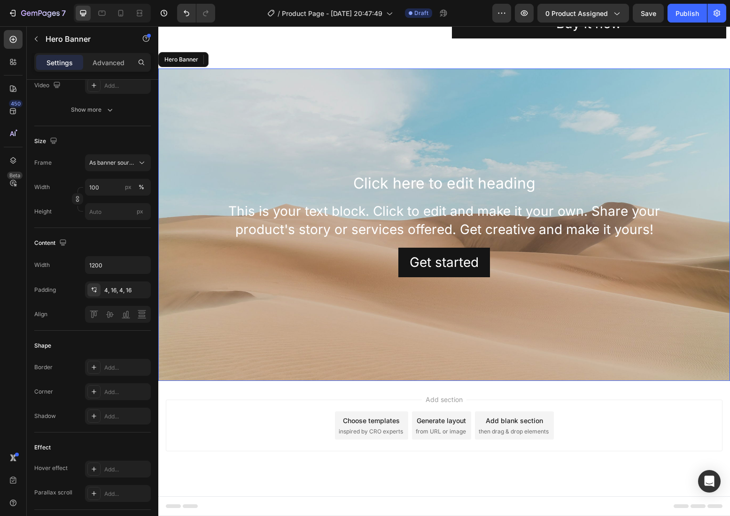
click at [393, 184] on div "Background Image" at bounding box center [443, 225] width 571 height 313
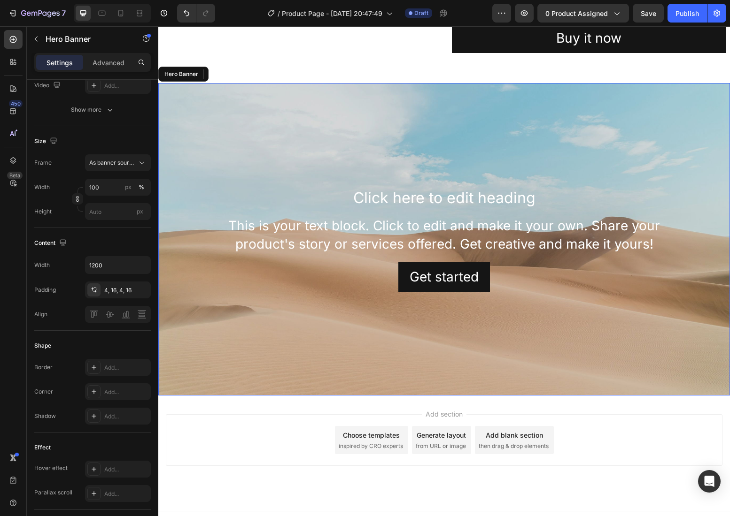
click at [393, 184] on div "Background Image" at bounding box center [443, 239] width 571 height 313
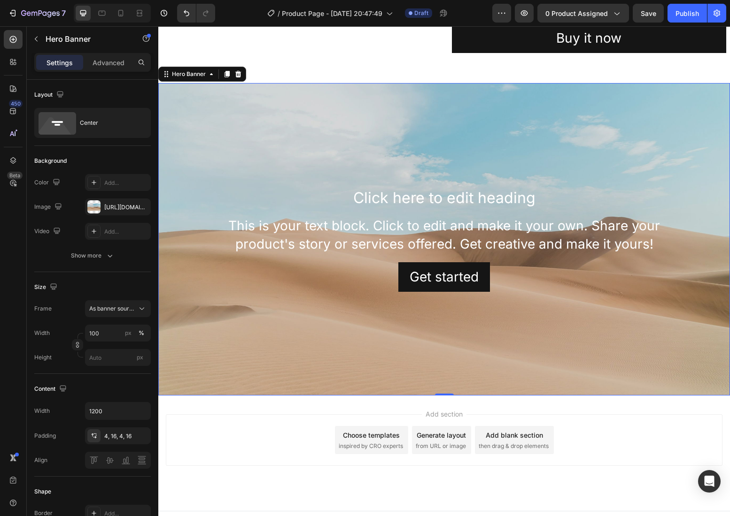
click at [403, 201] on p "Click here to edit heading" at bounding box center [444, 198] width 547 height 20
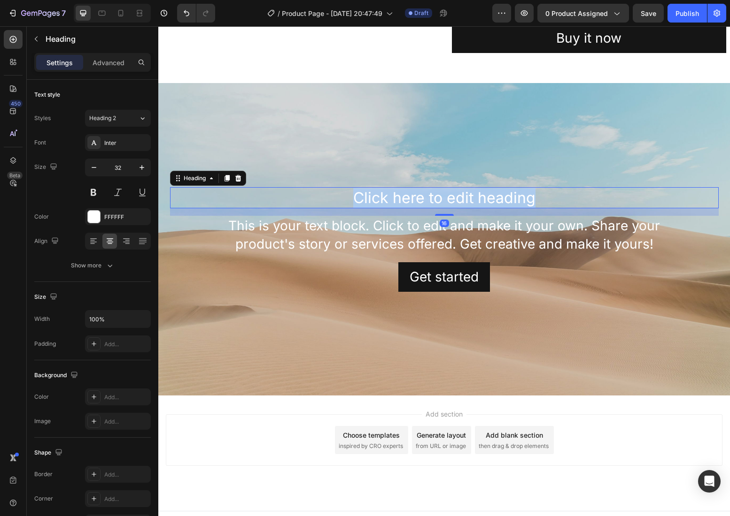
click at [403, 201] on p "Click here to edit heading" at bounding box center [444, 198] width 547 height 20
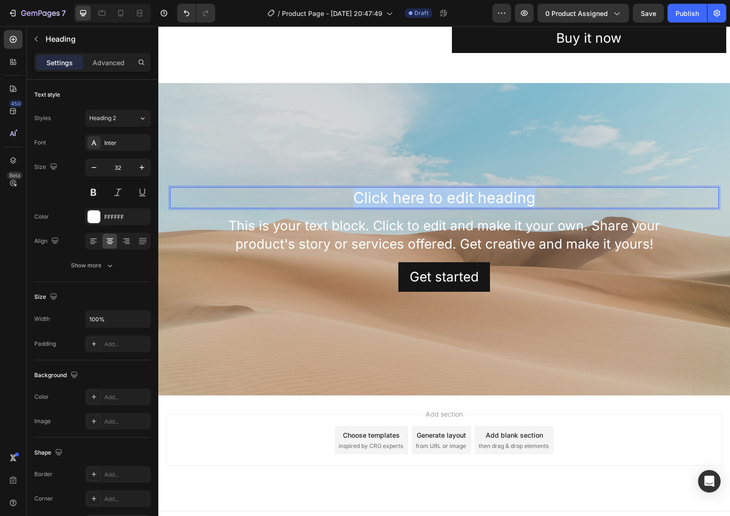
click at [403, 201] on p "Click here to edit heading" at bounding box center [444, 198] width 547 height 20
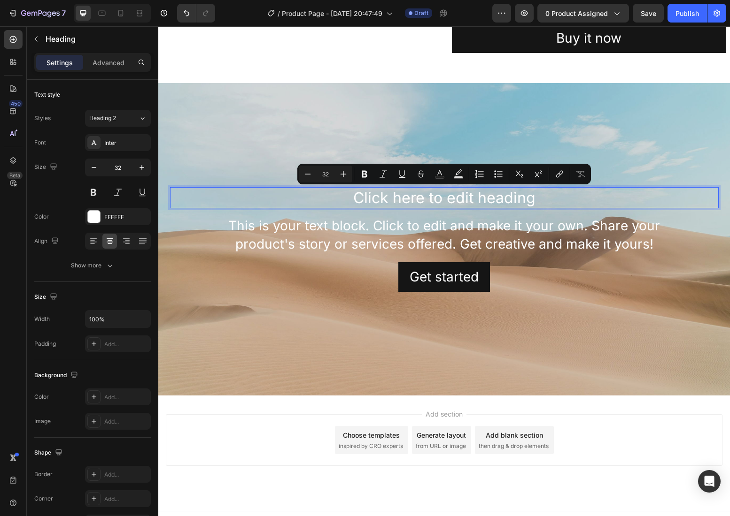
click at [334, 202] on p "Click here to edit heading" at bounding box center [444, 198] width 547 height 20
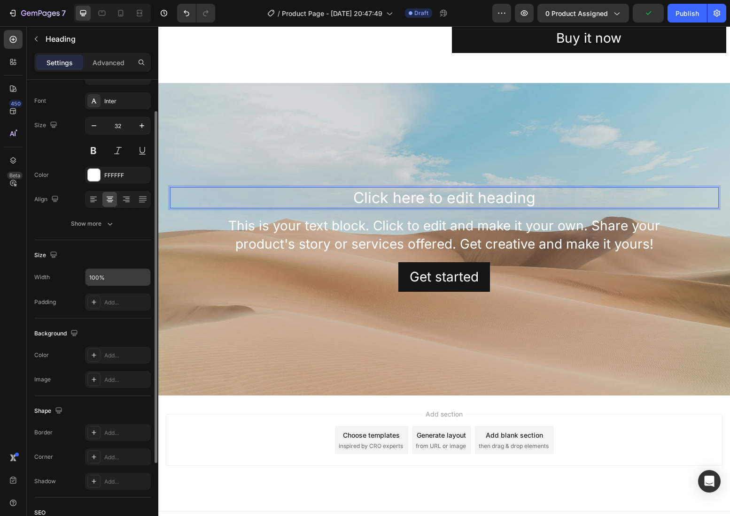
scroll to position [43, 0]
click at [108, 222] on icon "button" at bounding box center [109, 222] width 9 height 9
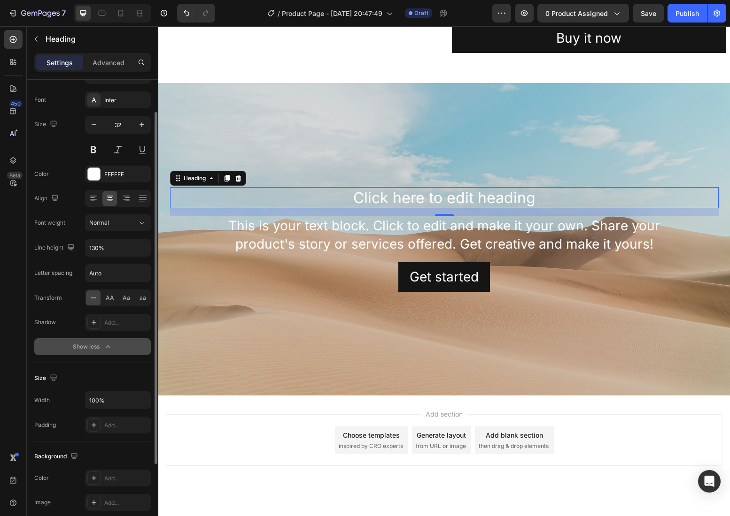
click at [565, 192] on p "Click here to edit heading" at bounding box center [444, 198] width 547 height 20
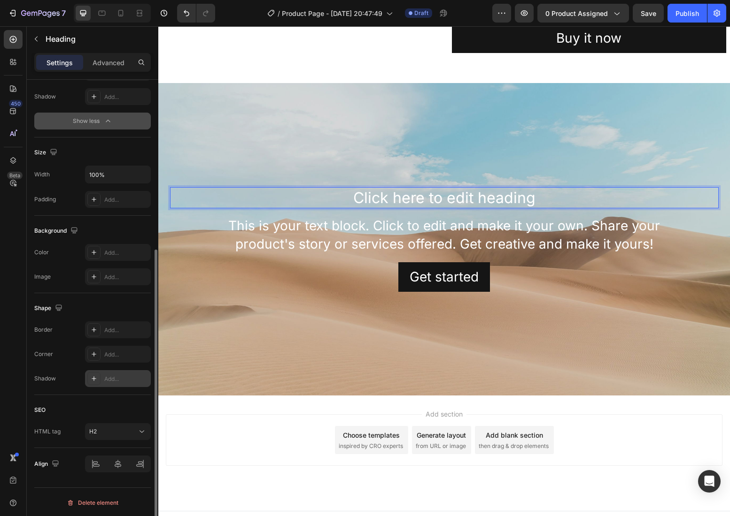
scroll to position [270, 0]
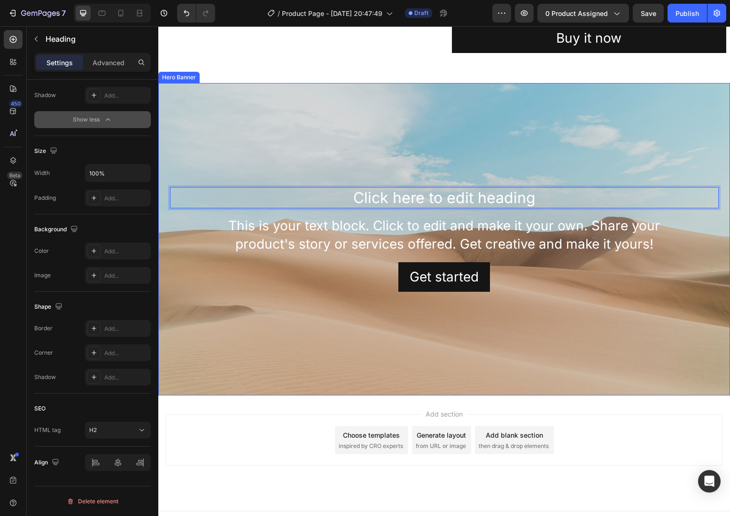
click at [344, 99] on div "Background Image" at bounding box center [443, 239] width 571 height 313
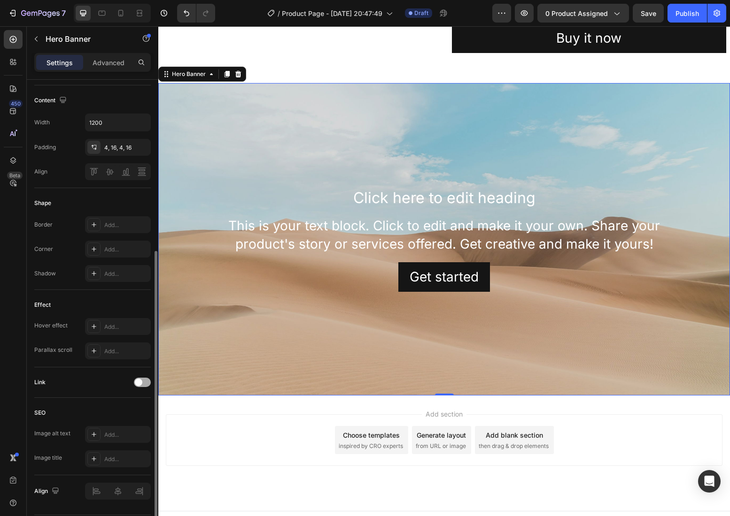
scroll to position [317, 0]
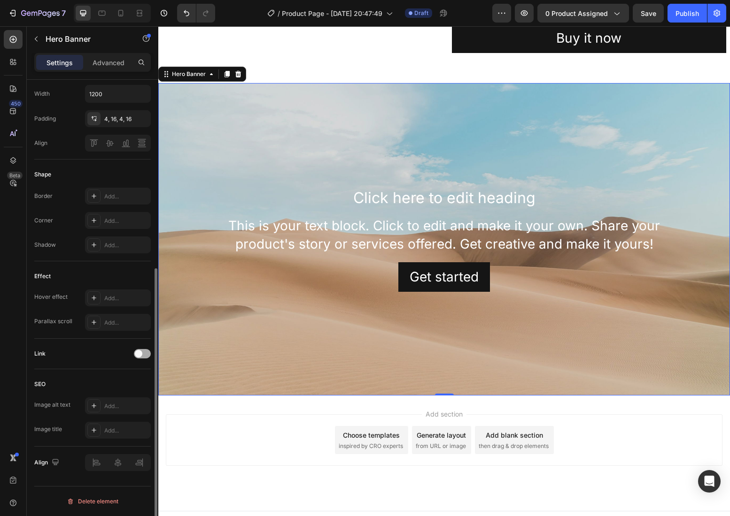
click at [146, 354] on div at bounding box center [142, 353] width 17 height 9
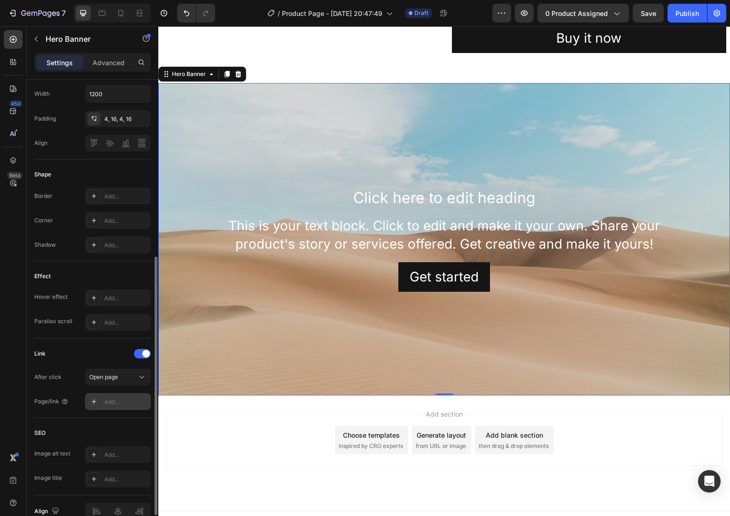
click at [117, 402] on div "Add..." at bounding box center [126, 402] width 44 height 8
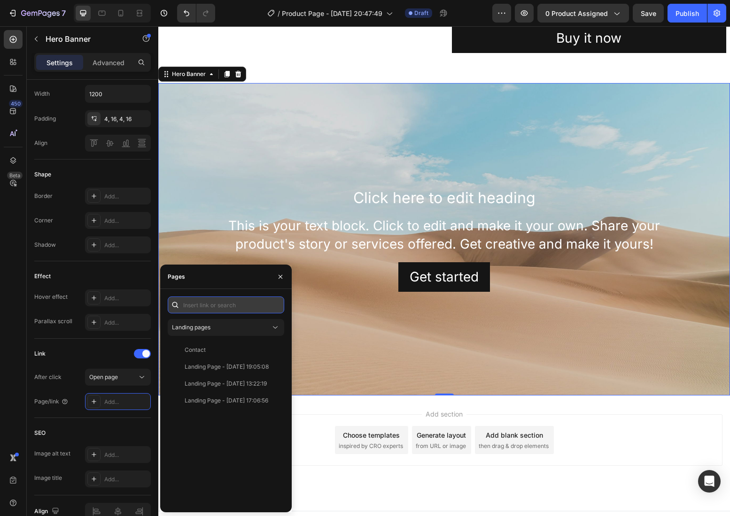
click at [224, 308] on input "text" at bounding box center [226, 305] width 116 height 17
paste input "[URL][DOMAIN_NAME]"
type input "[URL][DOMAIN_NAME]"
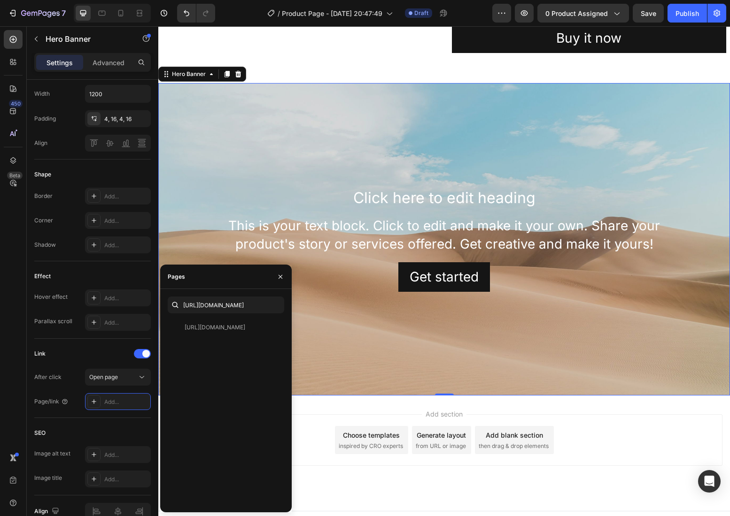
click at [290, 333] on div "[URL][DOMAIN_NAME] [URL][DOMAIN_NAME] View" at bounding box center [225, 401] width 131 height 208
click at [282, 276] on icon "button" at bounding box center [281, 277] width 8 height 8
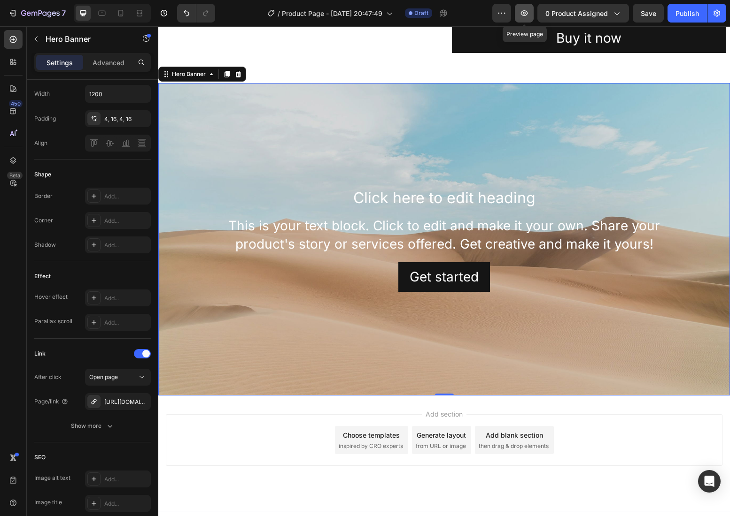
click at [530, 11] on button "button" at bounding box center [524, 13] width 19 height 19
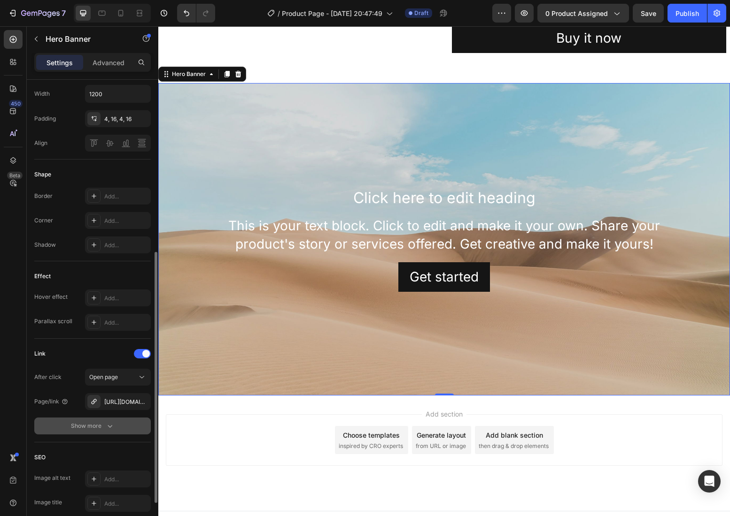
click at [117, 430] on button "Show more" at bounding box center [92, 426] width 116 height 17
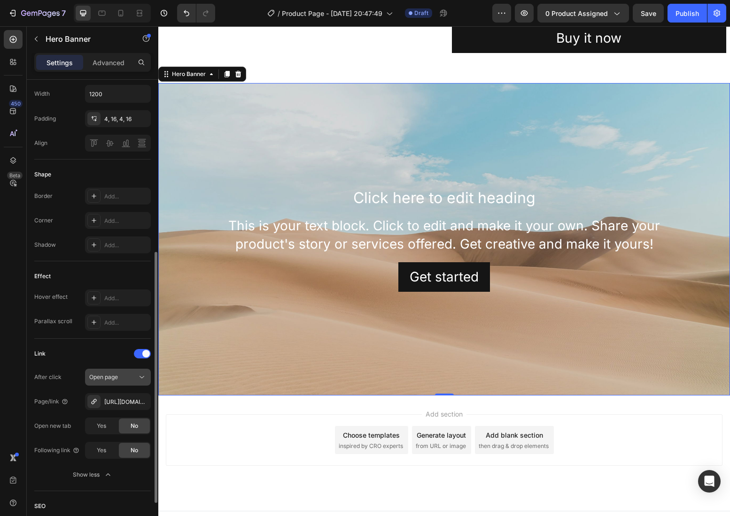
click at [124, 383] on button "Open page" at bounding box center [118, 377] width 66 height 17
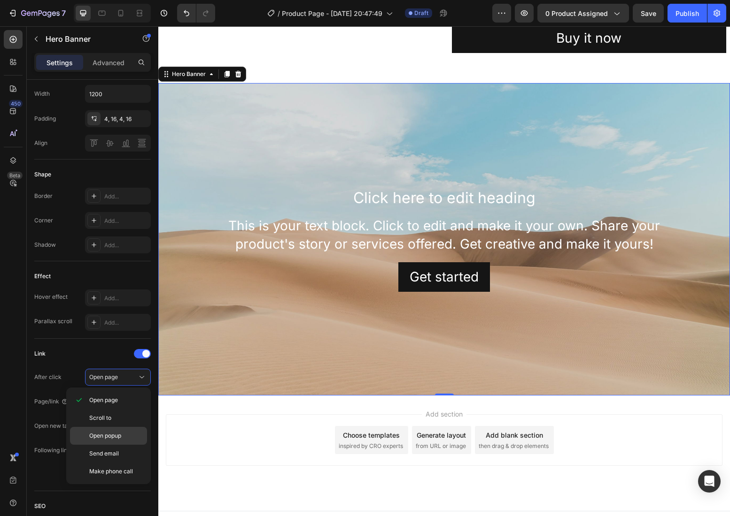
click at [121, 431] on div "Open popup" at bounding box center [108, 436] width 77 height 18
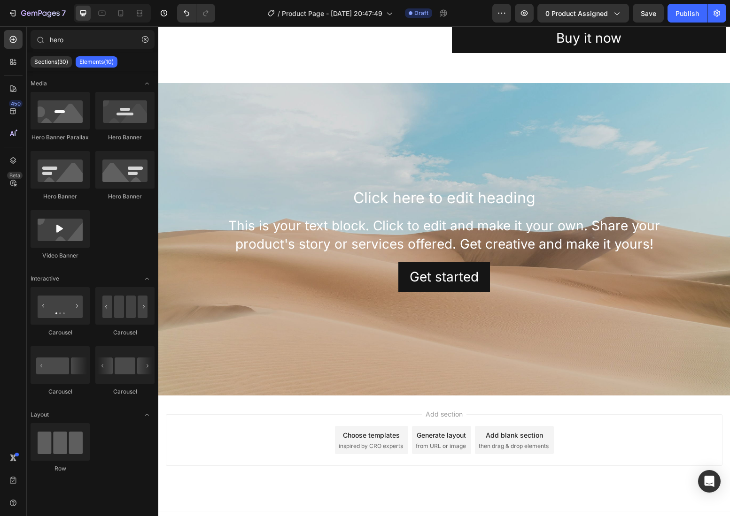
click at [181, 402] on div "Add section Choose templates inspired by CRO experts Generate layout from URL o…" at bounding box center [443, 454] width 571 height 116
click at [214, 113] on div "Background Image" at bounding box center [443, 239] width 571 height 313
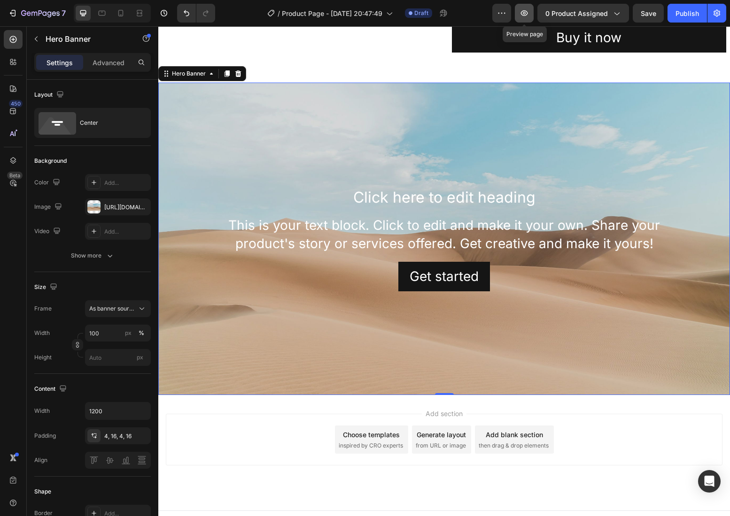
click at [529, 8] on icon "button" at bounding box center [523, 12] width 9 height 9
click at [231, 377] on div "Background Image" at bounding box center [443, 239] width 571 height 313
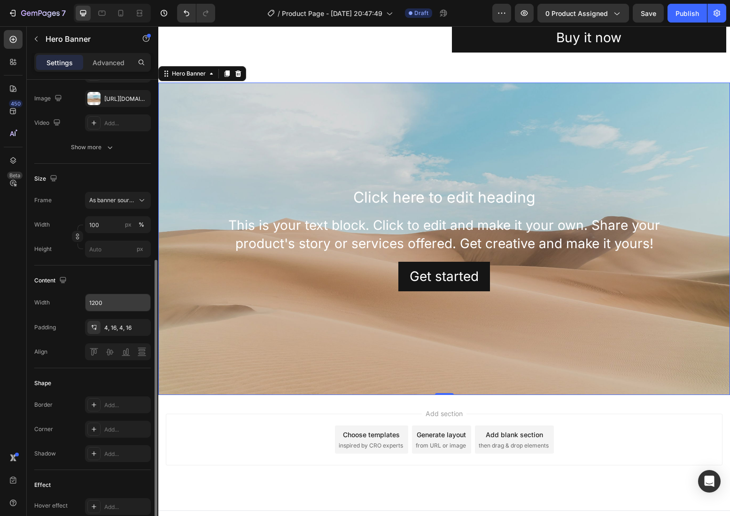
scroll to position [366, 0]
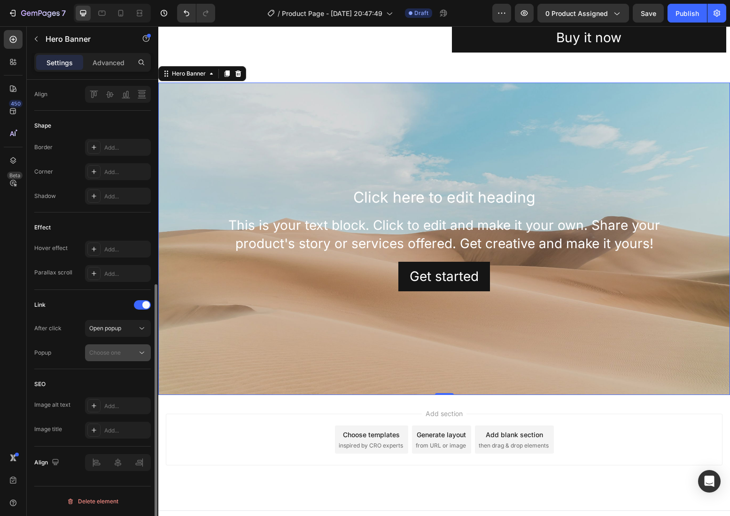
click at [127, 351] on div "Choose one" at bounding box center [113, 353] width 48 height 8
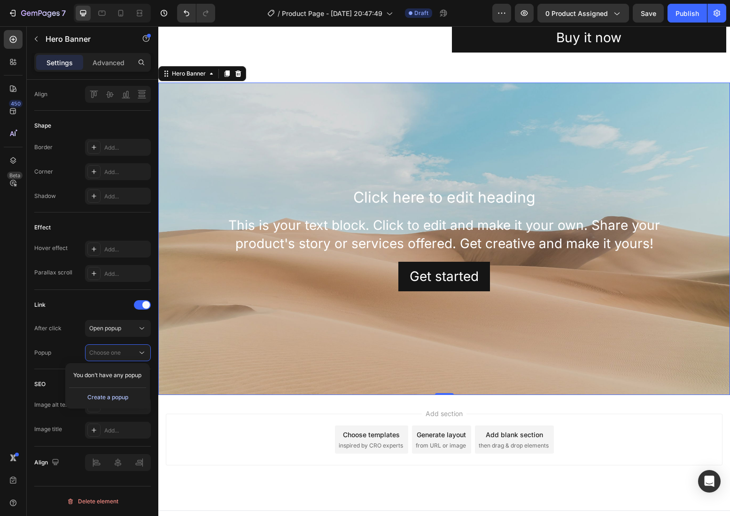
click at [128, 395] on div "Create a popup" at bounding box center [107, 397] width 41 height 8
click at [107, 376] on span "Popup 1" at bounding box center [99, 376] width 21 height 8
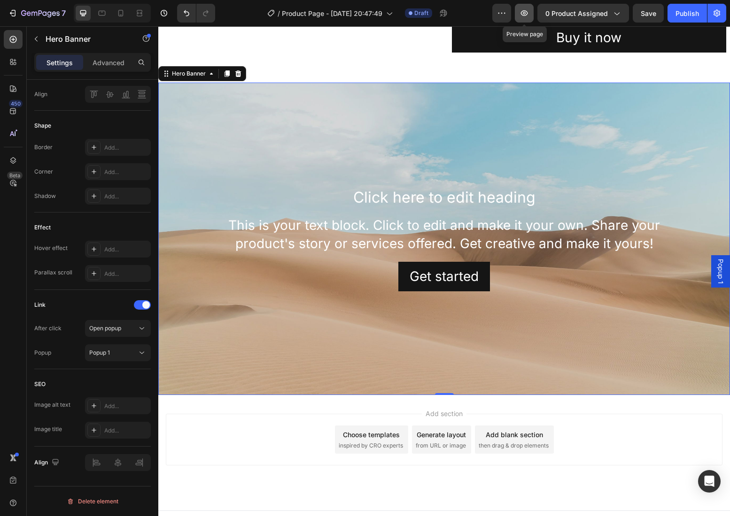
click at [524, 16] on icon "button" at bounding box center [523, 12] width 9 height 9
click at [215, 373] on div "Background Image" at bounding box center [443, 239] width 571 height 313
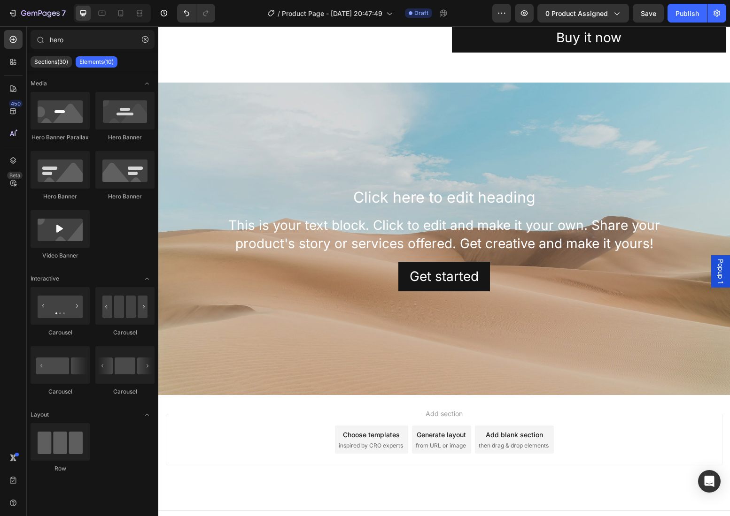
click at [245, 404] on div "Add section Choose templates inspired by CRO experts Generate layout from URL o…" at bounding box center [443, 453] width 571 height 116
click at [257, 379] on div "Background Image" at bounding box center [443, 239] width 571 height 313
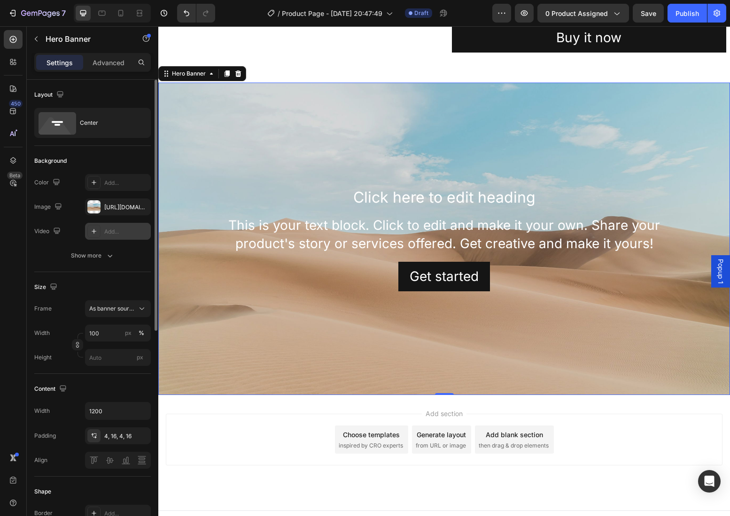
click at [120, 231] on div "Add..." at bounding box center [126, 232] width 44 height 8
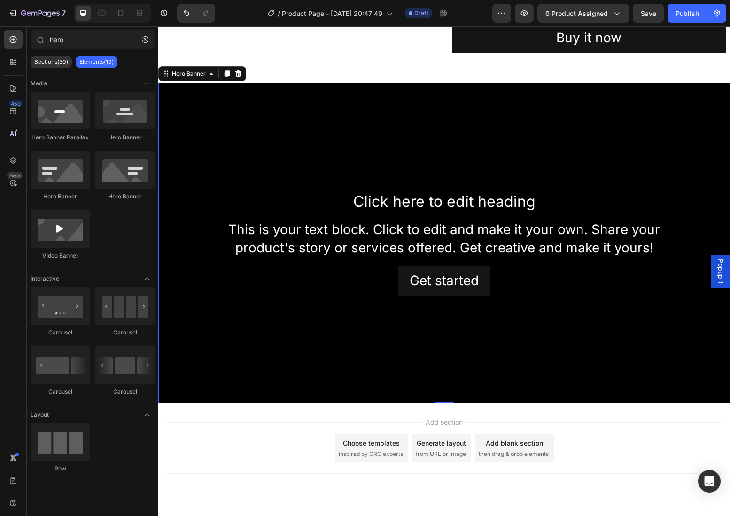
click at [661, 424] on div "Add section Choose templates inspired by CRO experts Generate layout from URL o…" at bounding box center [444, 449] width 556 height 52
click at [271, 336] on div "Background Image" at bounding box center [443, 244] width 571 height 322
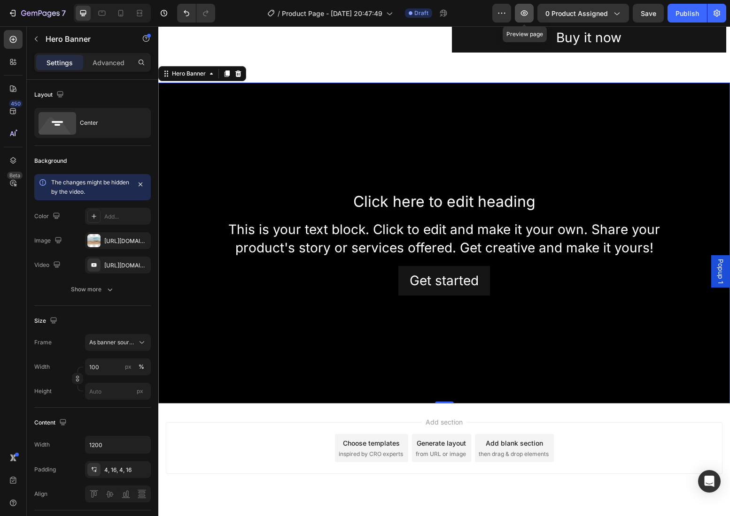
click at [528, 16] on icon "button" at bounding box center [523, 12] width 9 height 9
click at [183, 9] on icon "Undo/Redo" at bounding box center [186, 12] width 9 height 9
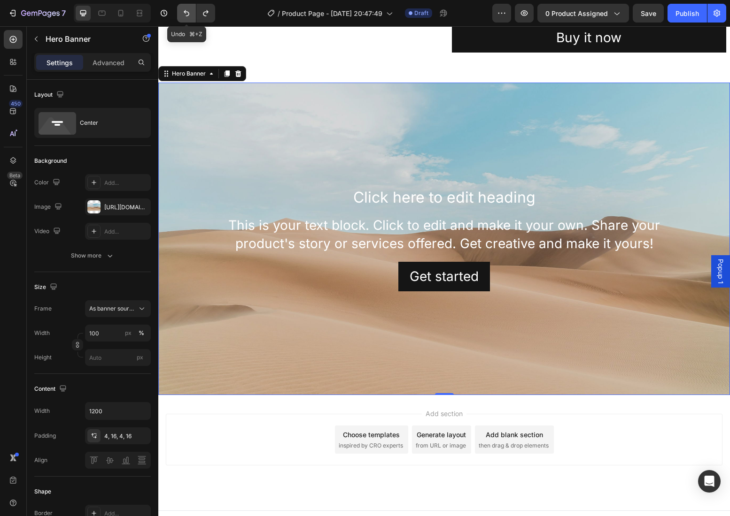
click at [183, 9] on icon "Undo/Redo" at bounding box center [186, 12] width 9 height 9
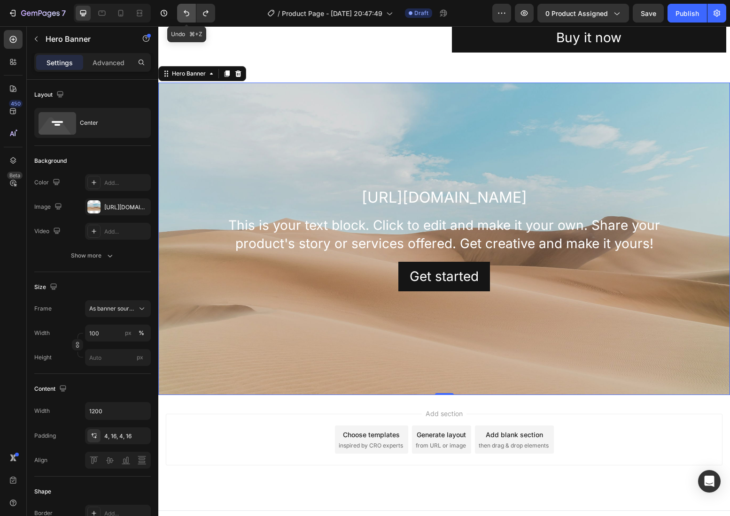
click at [183, 9] on icon "Undo/Redo" at bounding box center [186, 12] width 9 height 9
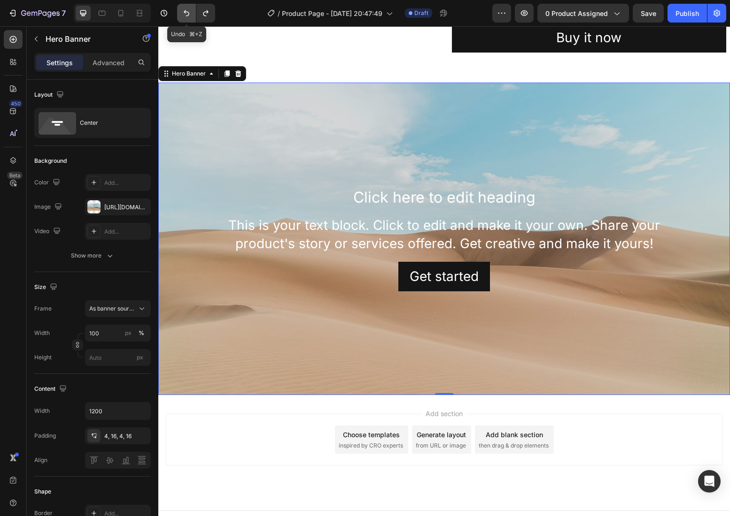
click at [183, 9] on icon "Undo/Redo" at bounding box center [186, 12] width 9 height 9
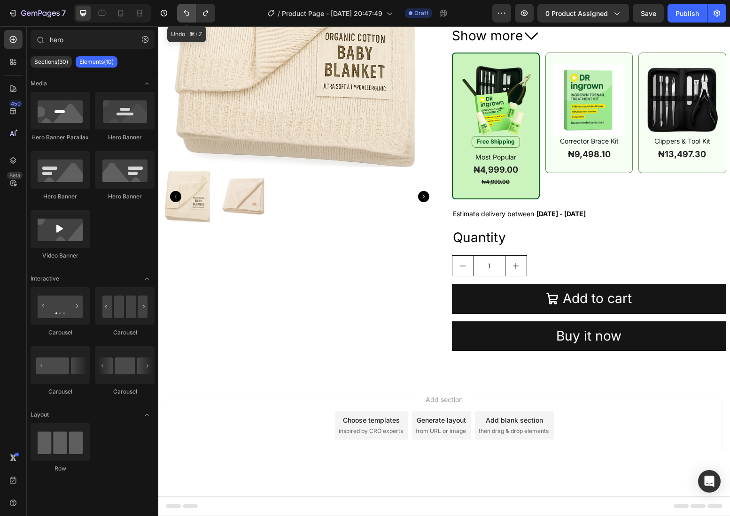
scroll to position [168, 0]
click at [183, 9] on icon "Undo/Redo" at bounding box center [186, 12] width 9 height 9
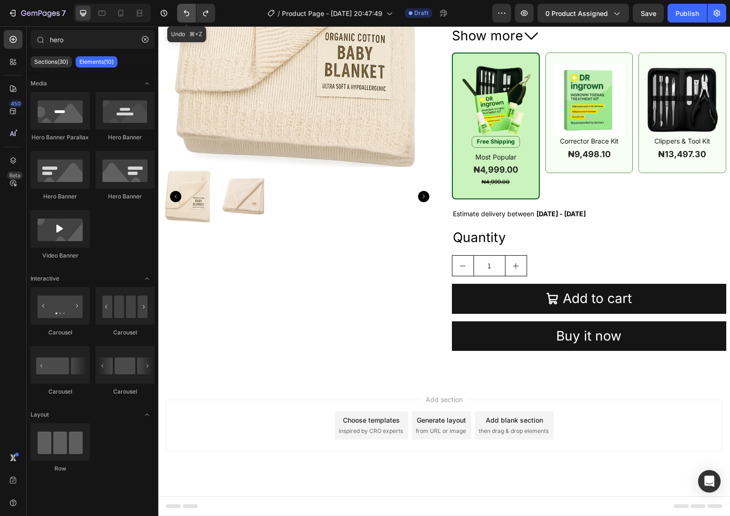
click at [183, 9] on icon "Undo/Redo" at bounding box center [186, 12] width 9 height 9
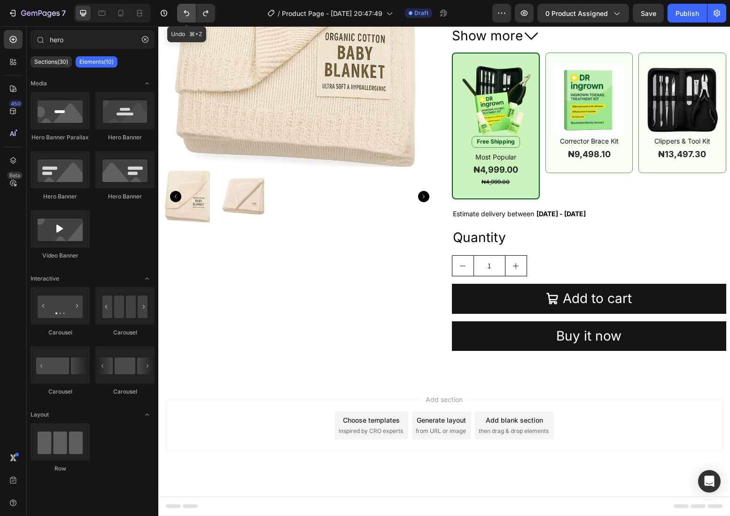
click at [183, 9] on icon "Undo/Redo" at bounding box center [186, 12] width 9 height 9
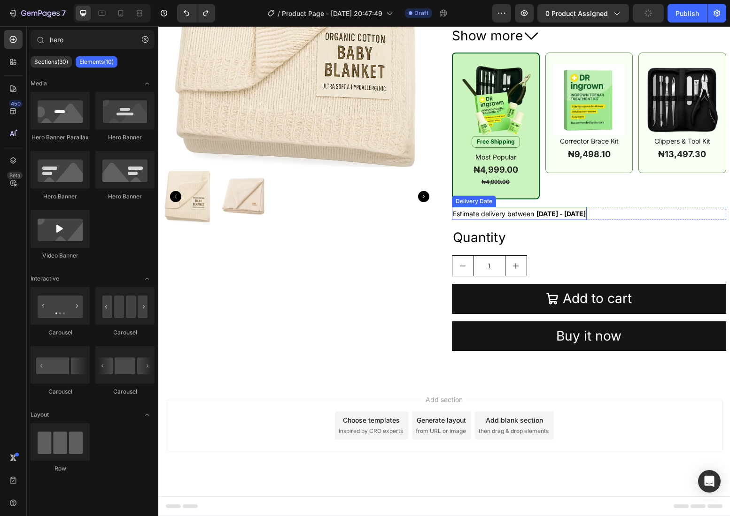
click at [523, 213] on span "Estimate delivery between" at bounding box center [493, 214] width 81 height 8
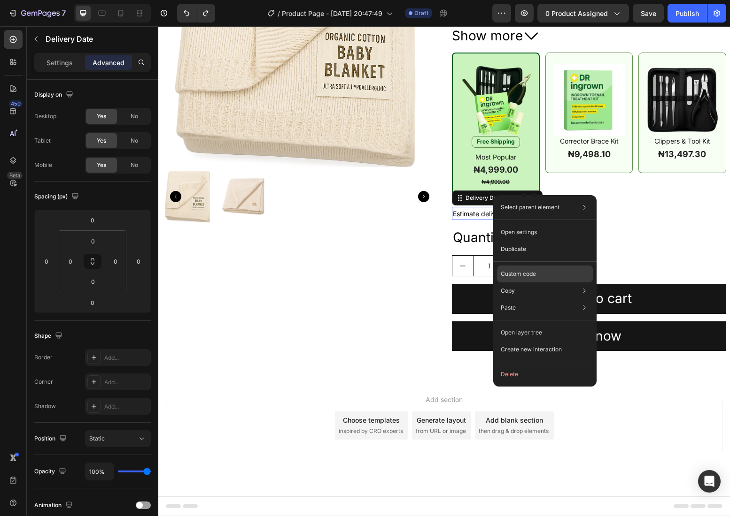
click at [527, 279] on div "Custom code" at bounding box center [545, 274] width 96 height 17
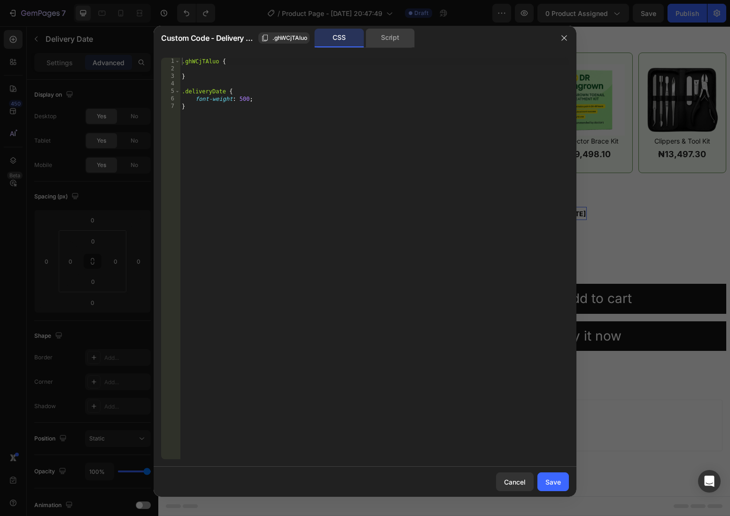
click at [396, 36] on div "Script" at bounding box center [389, 38] width 49 height 19
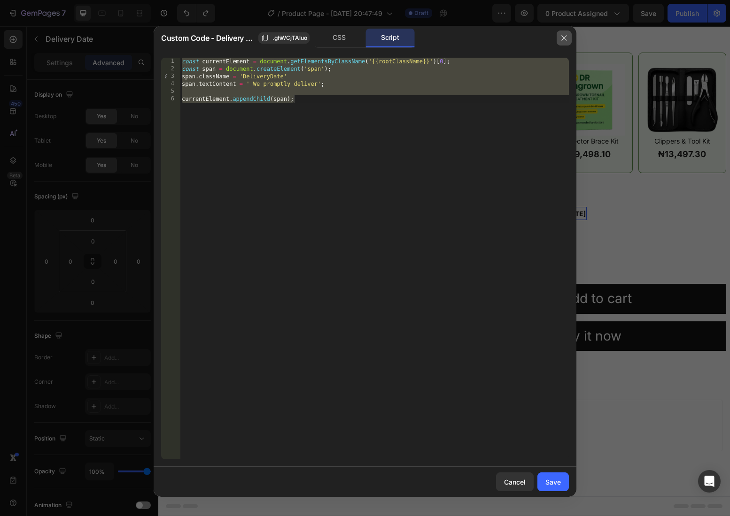
click at [563, 39] on icon "button" at bounding box center [564, 38] width 8 height 8
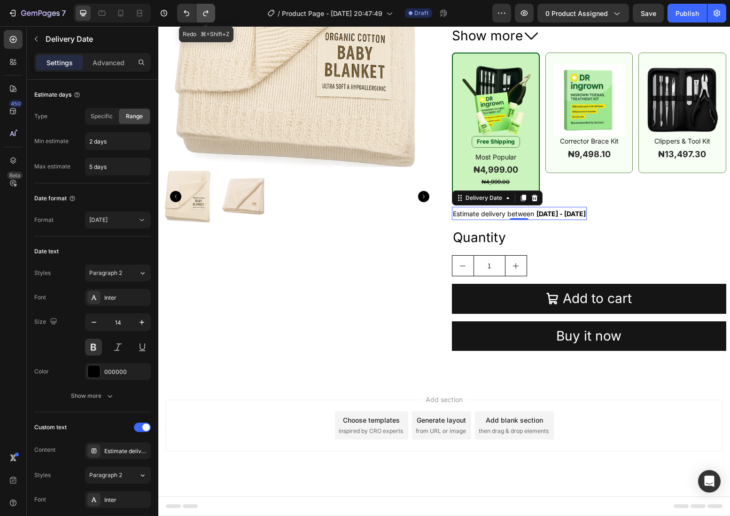
click at [210, 20] on button "Undo/Redo" at bounding box center [205, 13] width 19 height 19
click at [210, 19] on button "Undo/Redo" at bounding box center [205, 13] width 19 height 19
click at [208, 15] on icon "Undo/Redo" at bounding box center [205, 12] width 9 height 9
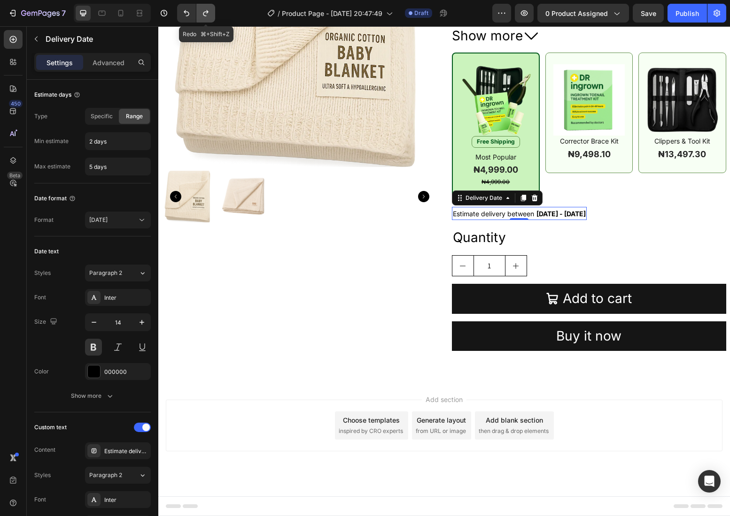
click at [208, 15] on icon "Undo/Redo" at bounding box center [205, 12] width 9 height 9
click at [207, 12] on icon "Undo/Redo" at bounding box center [205, 13] width 5 height 6
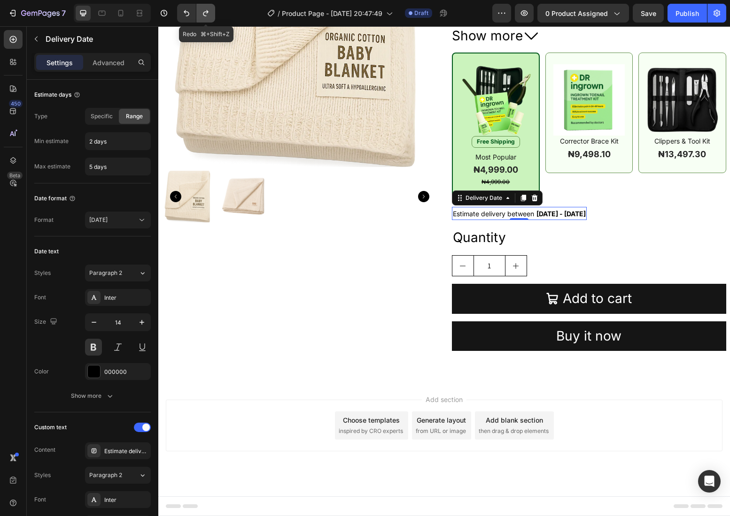
click at [207, 12] on icon "Undo/Redo" at bounding box center [205, 13] width 5 height 6
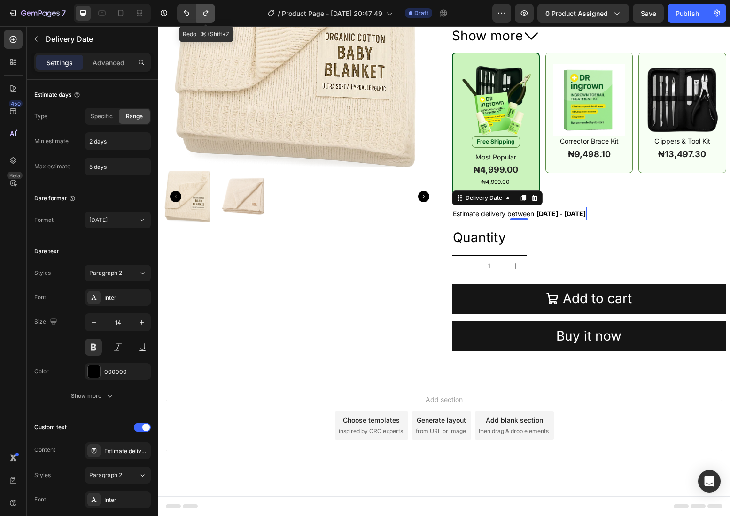
click at [207, 12] on icon "Undo/Redo" at bounding box center [205, 13] width 5 height 6
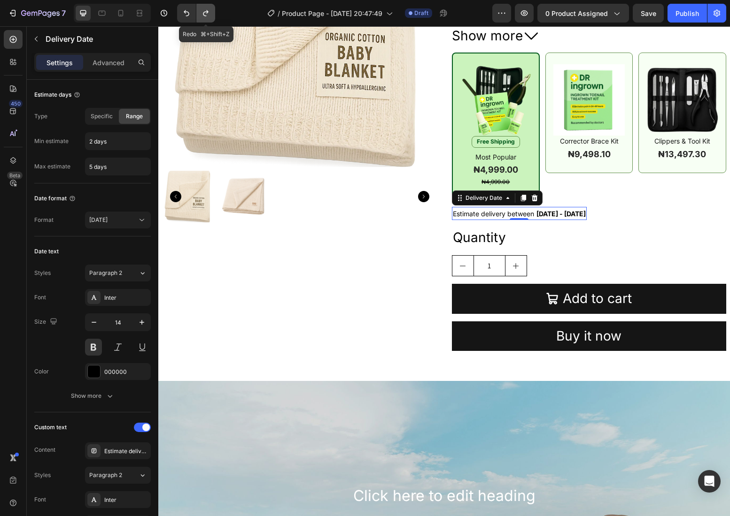
click at [207, 12] on icon "Undo/Redo" at bounding box center [205, 13] width 5 height 6
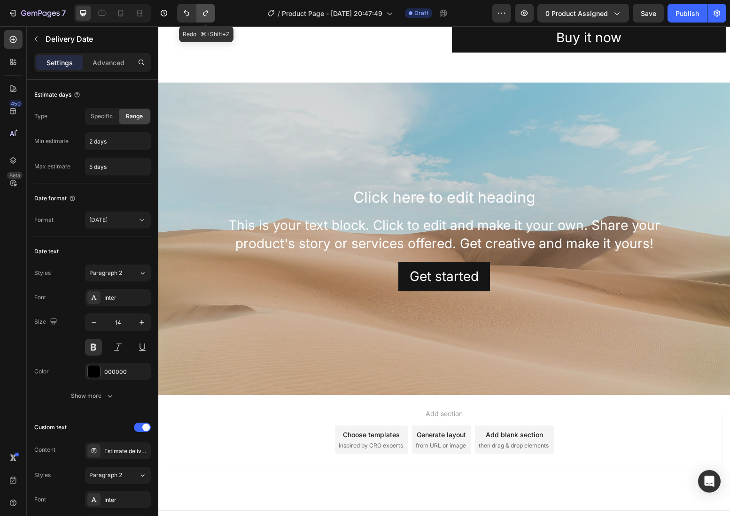
click at [207, 12] on icon "Undo/Redo" at bounding box center [205, 13] width 5 height 6
click at [185, 16] on icon "Undo/Redo" at bounding box center [186, 12] width 9 height 9
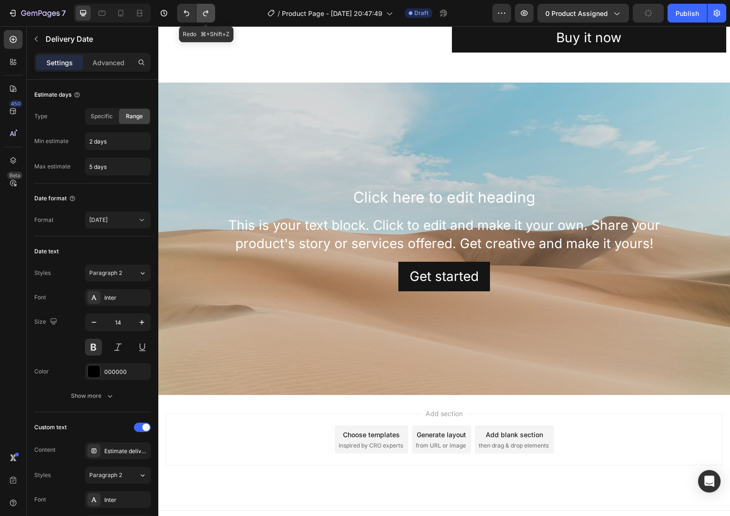
click at [205, 11] on icon "Undo/Redo" at bounding box center [205, 13] width 5 height 6
click at [187, 7] on button "Undo/Redo" at bounding box center [186, 13] width 19 height 19
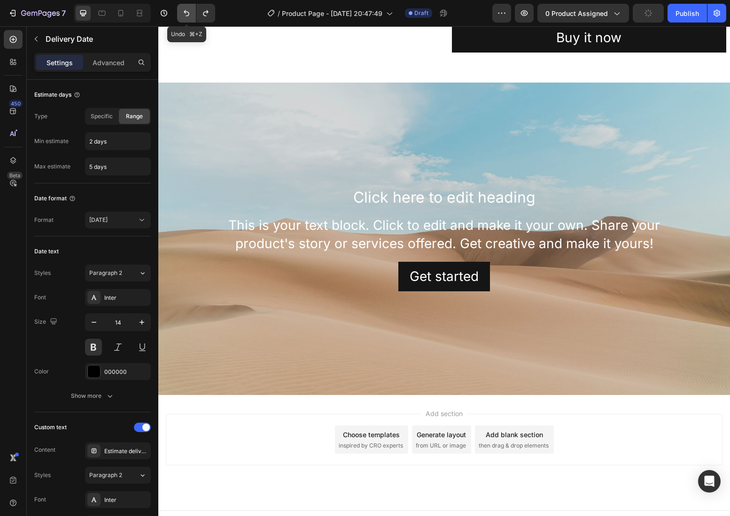
click at [187, 7] on button "Undo/Redo" at bounding box center [186, 13] width 19 height 19
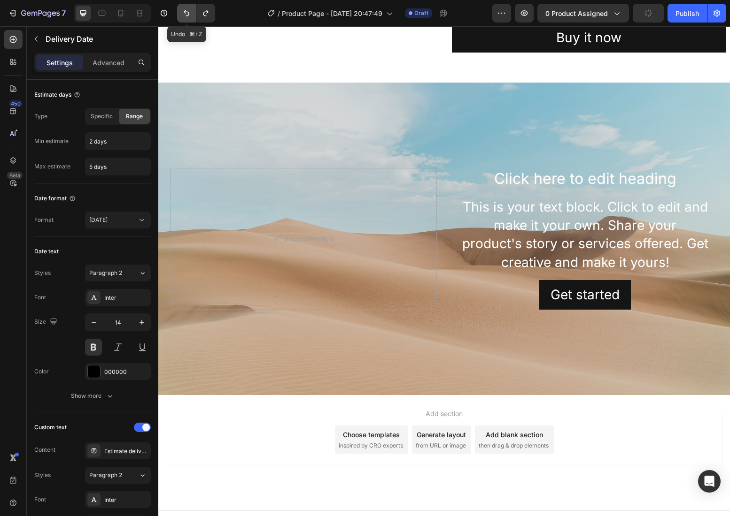
click at [187, 7] on button "Undo/Redo" at bounding box center [186, 13] width 19 height 19
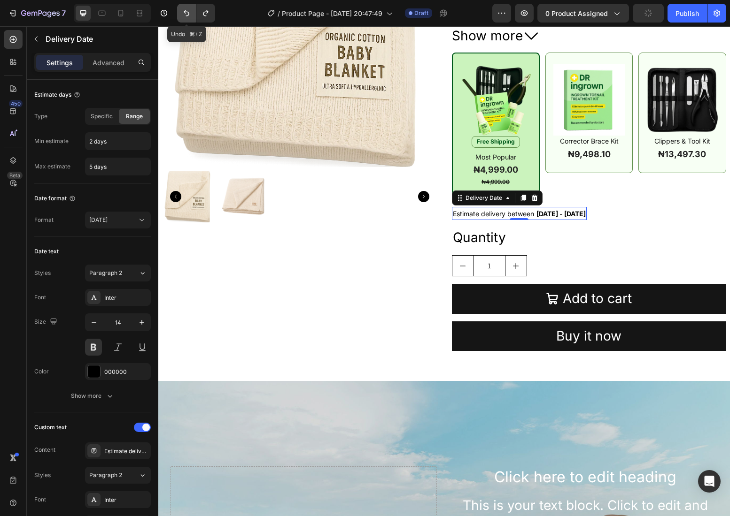
click at [187, 7] on button "Undo/Redo" at bounding box center [186, 13] width 19 height 19
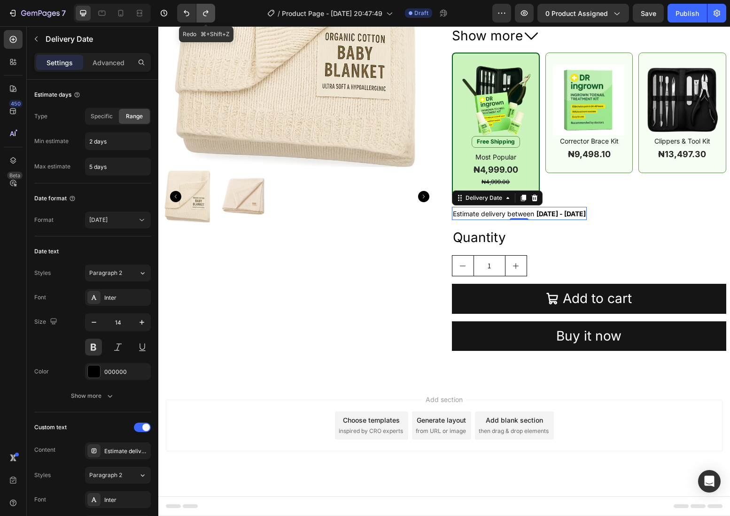
click at [202, 7] on button "Undo/Redo" at bounding box center [205, 13] width 19 height 19
click at [208, 11] on icon "Undo/Redo" at bounding box center [205, 13] width 5 height 6
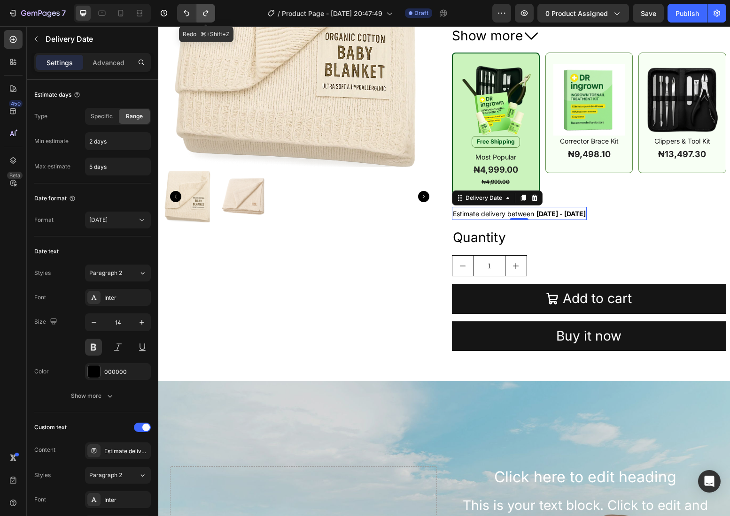
scroll to position [466, 0]
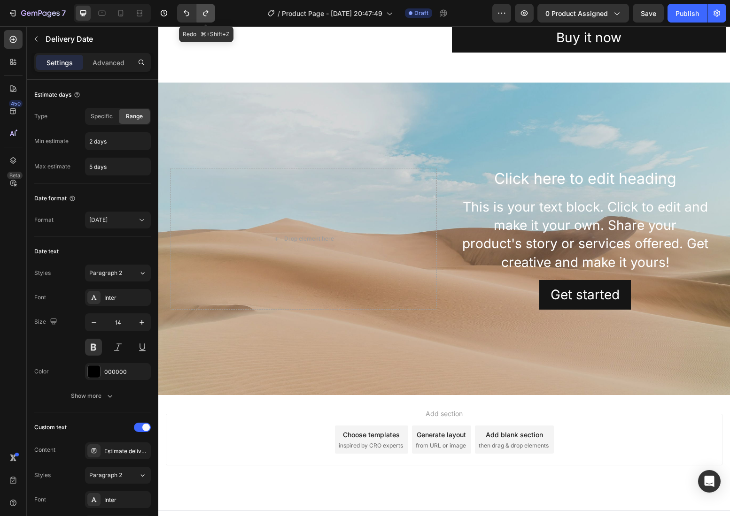
click at [208, 15] on icon "Undo/Redo" at bounding box center [205, 12] width 9 height 9
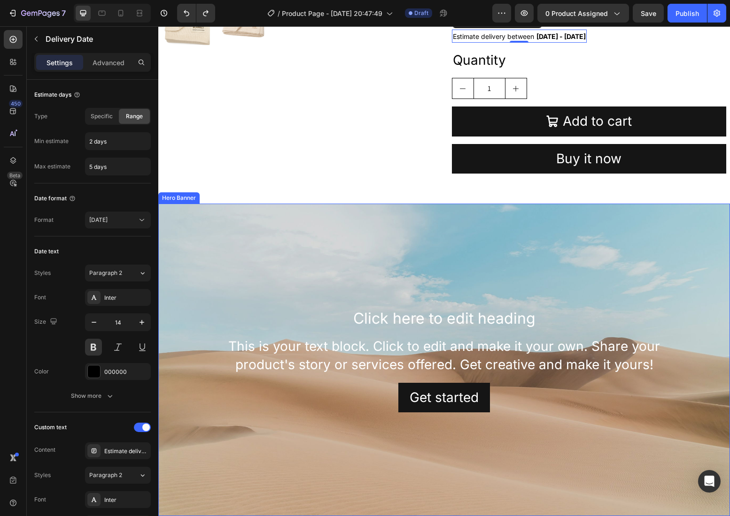
scroll to position [239, 0]
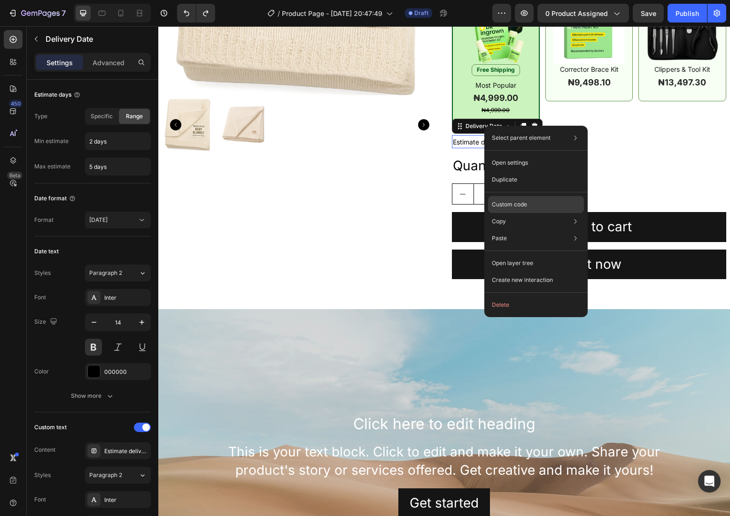
click at [526, 205] on p "Custom code" at bounding box center [509, 204] width 35 height 8
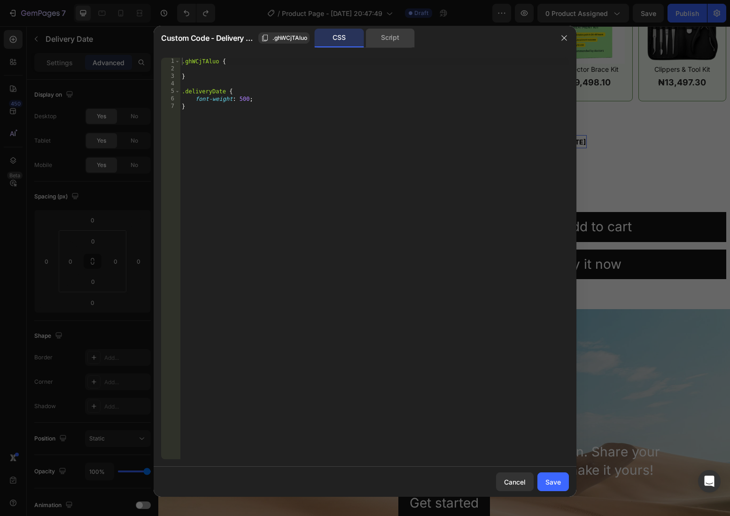
click at [393, 38] on div "Script" at bounding box center [389, 38] width 49 height 19
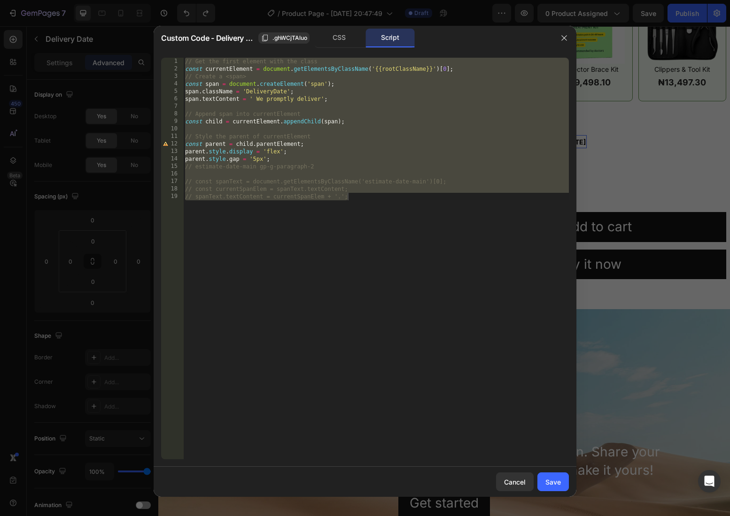
click at [358, 209] on div "// Get the first element with the class const currentElement = document . getEl…" at bounding box center [375, 266] width 385 height 417
type textarea "// spanText.textContent = currentSpanElem + '.';"
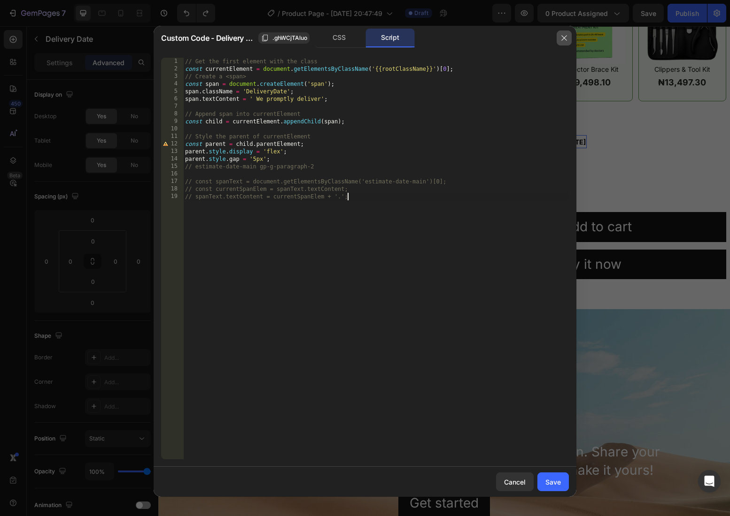
click at [562, 33] on button "button" at bounding box center [563, 38] width 15 height 15
